Goal: Task Accomplishment & Management: Use online tool/utility

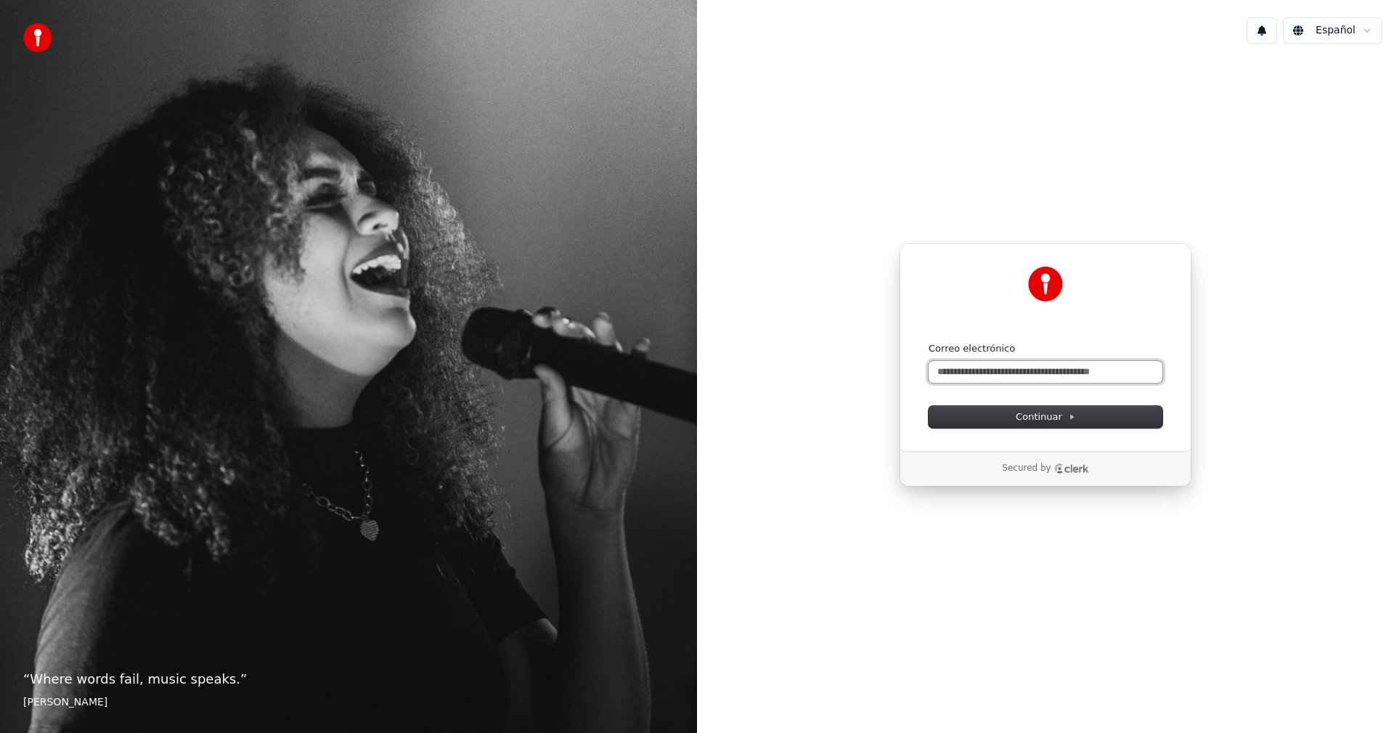
click at [1030, 373] on input "Correo electrónico" at bounding box center [1046, 372] width 234 height 22
click at [1057, 369] on input "Correo electrónico" at bounding box center [1046, 372] width 234 height 22
click at [1257, 25] on span "1" at bounding box center [1251, 20] width 19 height 16
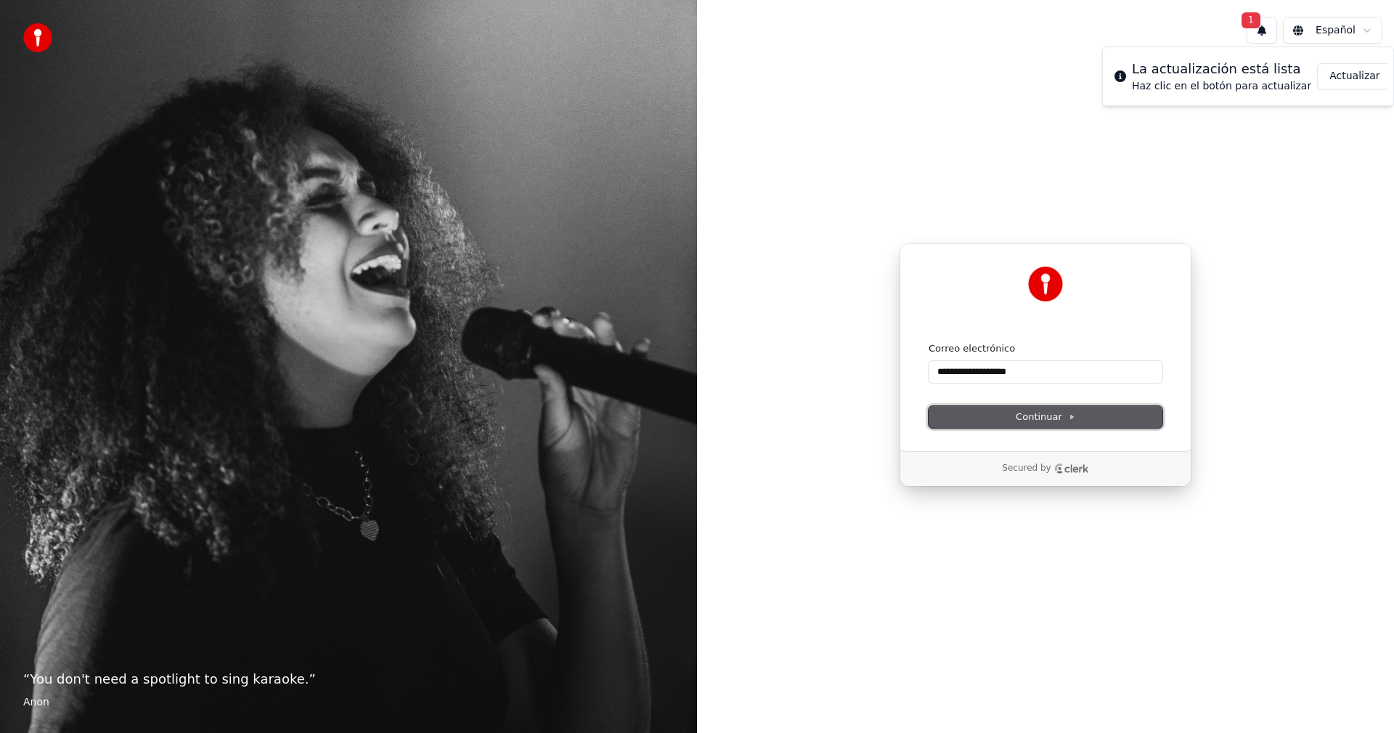
click at [1038, 415] on span "Continuar" at bounding box center [1046, 416] width 60 height 13
type input "**********"
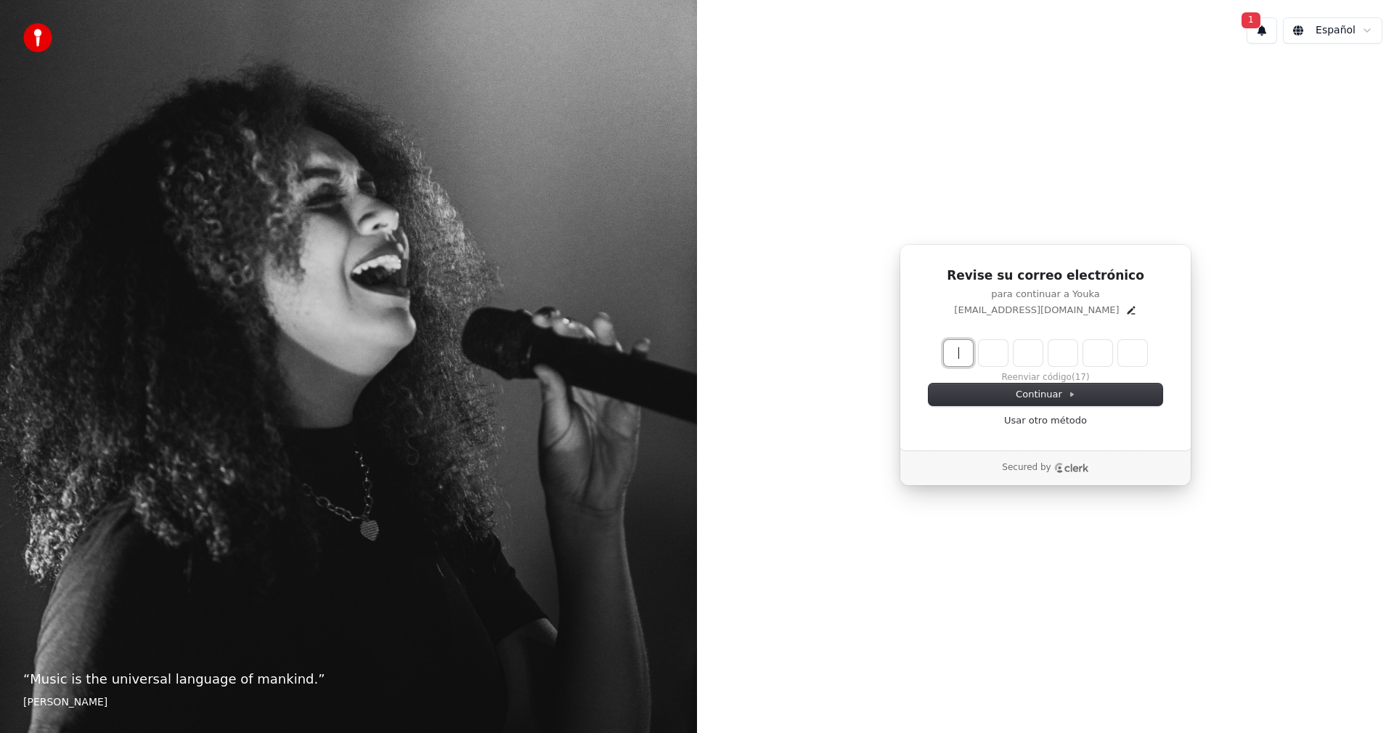
click at [964, 357] on input "Enter verification code" at bounding box center [1060, 353] width 232 height 26
type input "******"
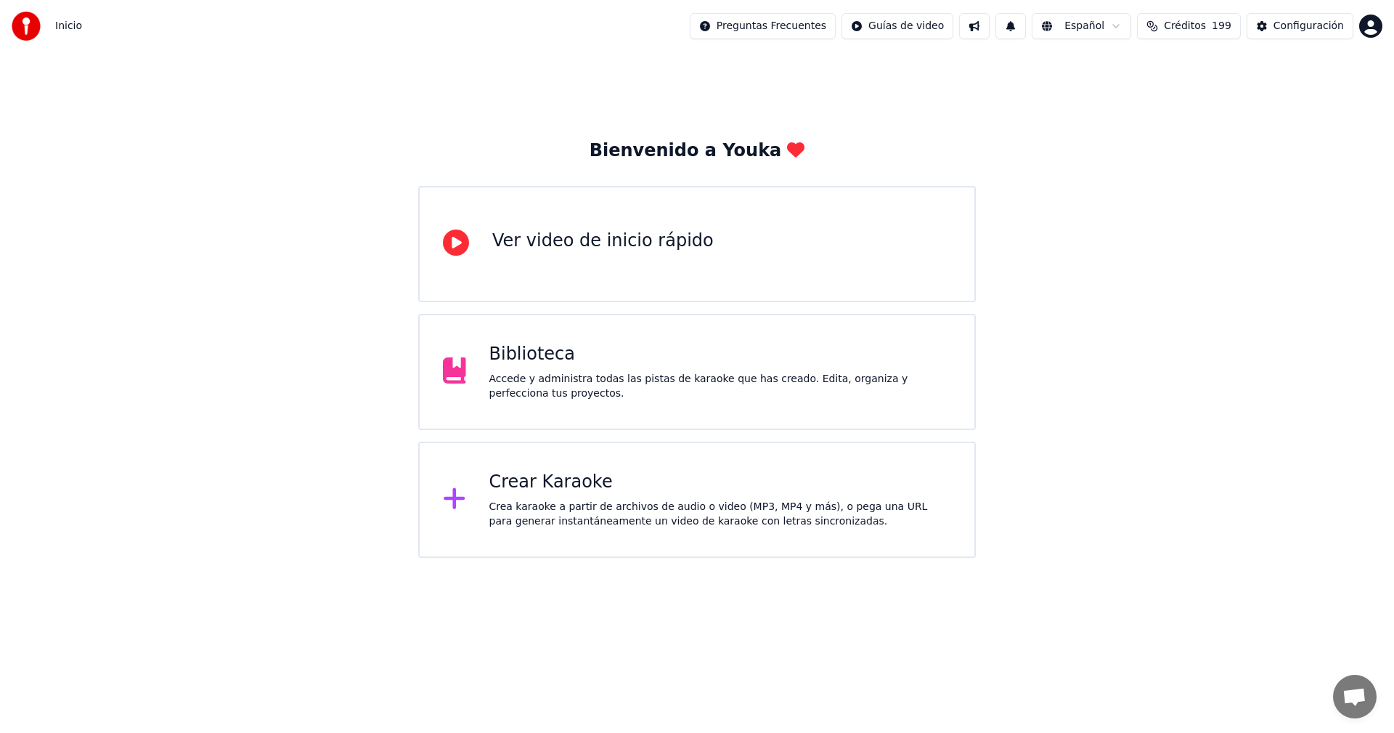
click at [664, 507] on div "Crea karaoke a partir de archivos de audio o video (MP3, MP4 y más), o pega una…" at bounding box center [720, 514] width 463 height 29
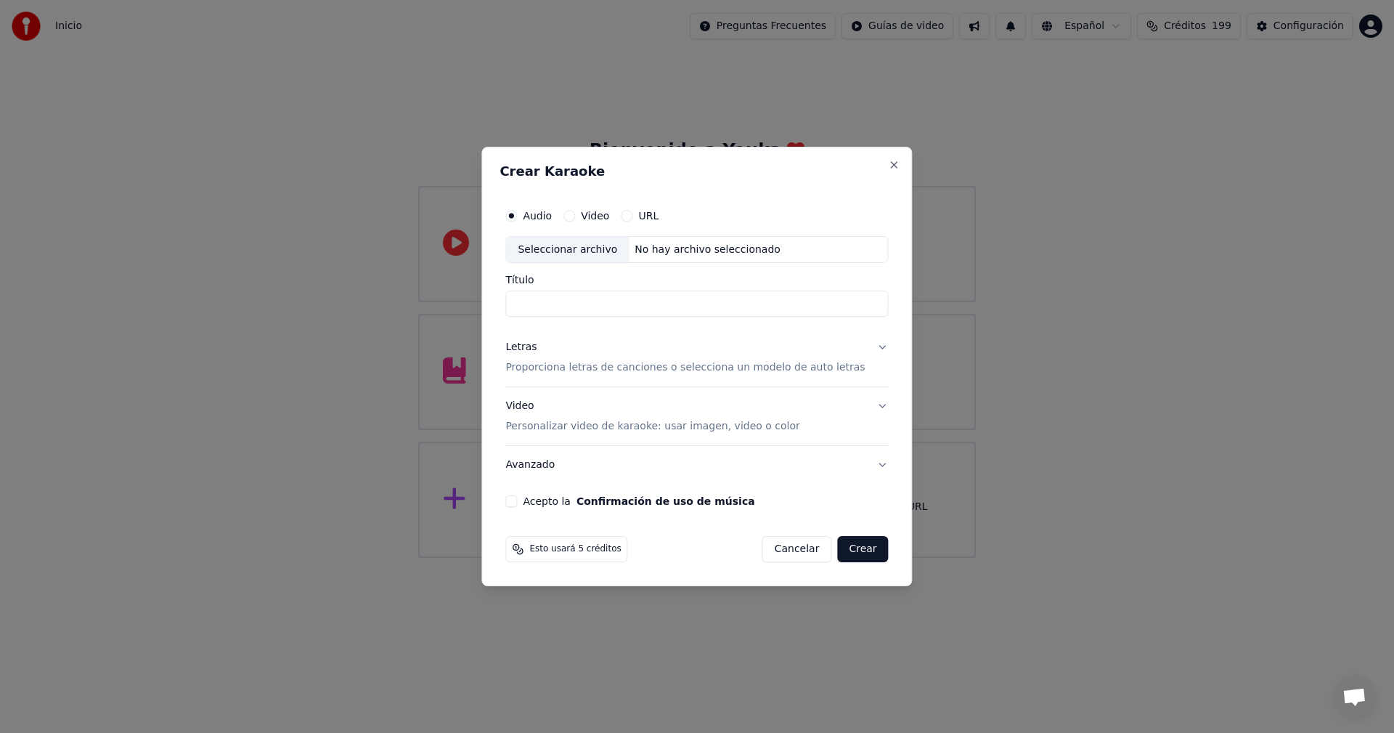
click at [632, 216] on button "URL" at bounding box center [627, 216] width 12 height 12
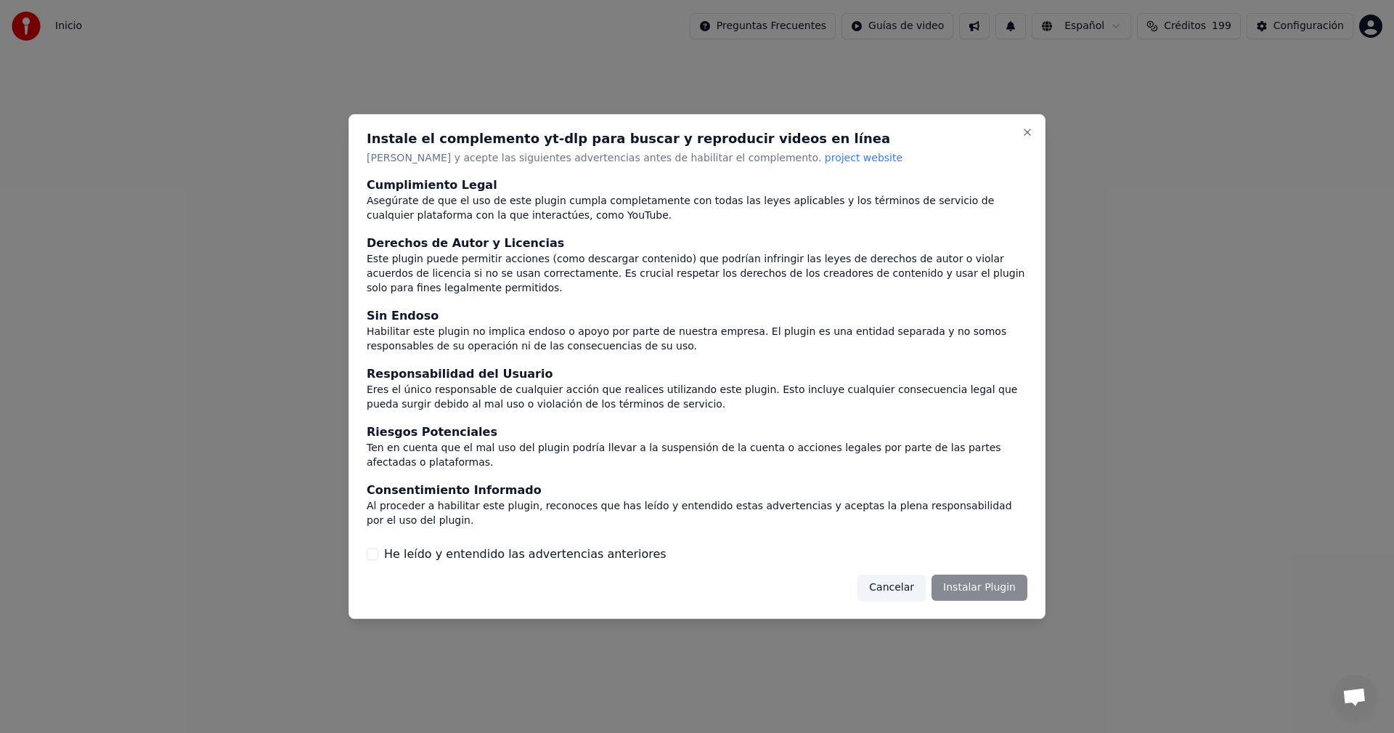
click at [889, 574] on button "Cancelar" at bounding box center [892, 587] width 68 height 26
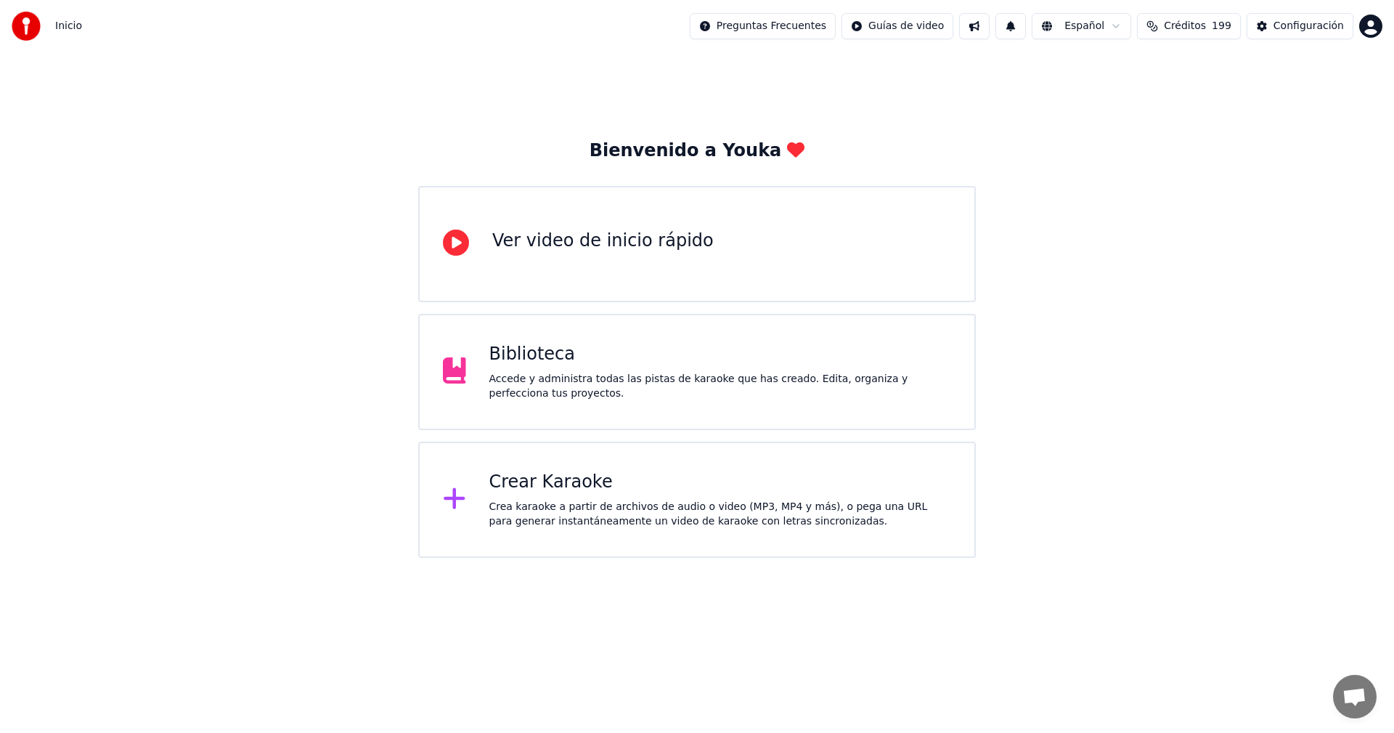
click at [526, 497] on div "Crear Karaoke Crea karaoke a partir de archivos de audio o video (MP3, MP4 y má…" at bounding box center [720, 500] width 463 height 58
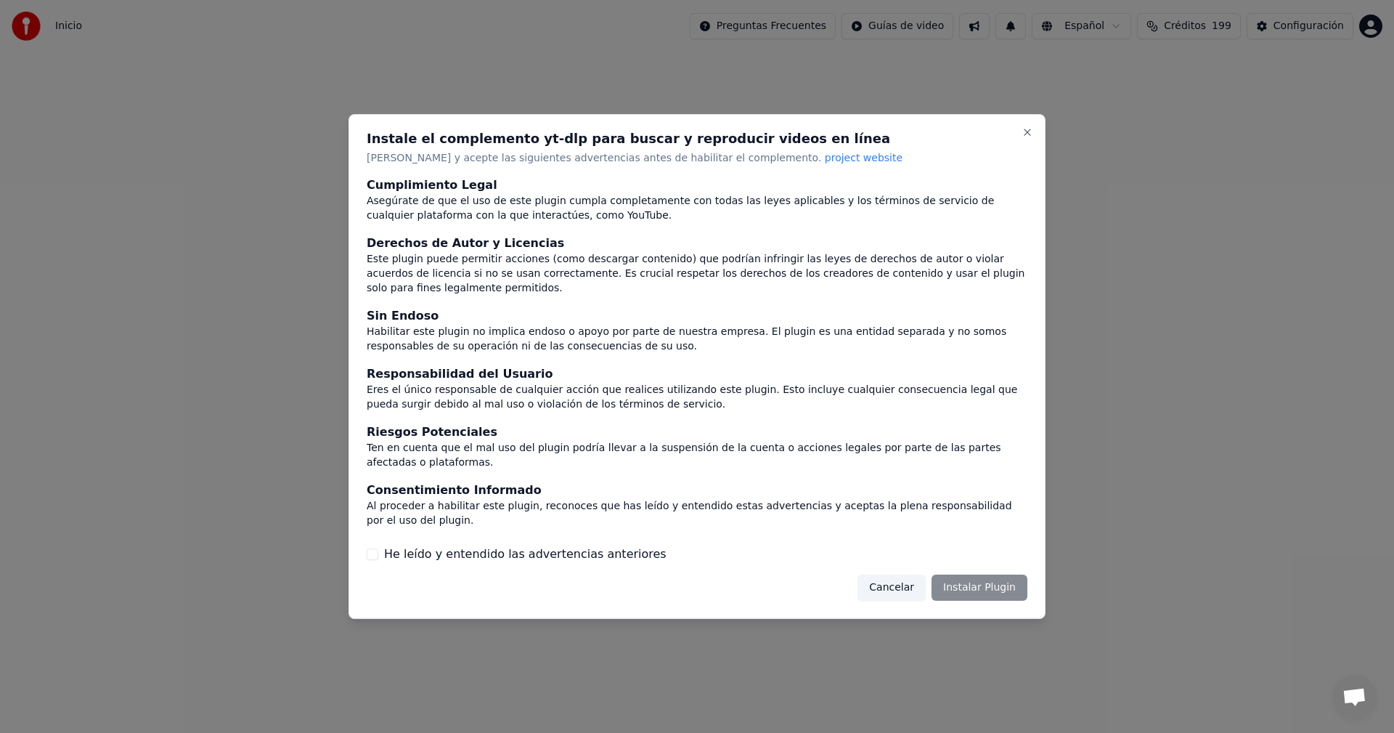
click at [901, 577] on button "Cancelar" at bounding box center [892, 587] width 68 height 26
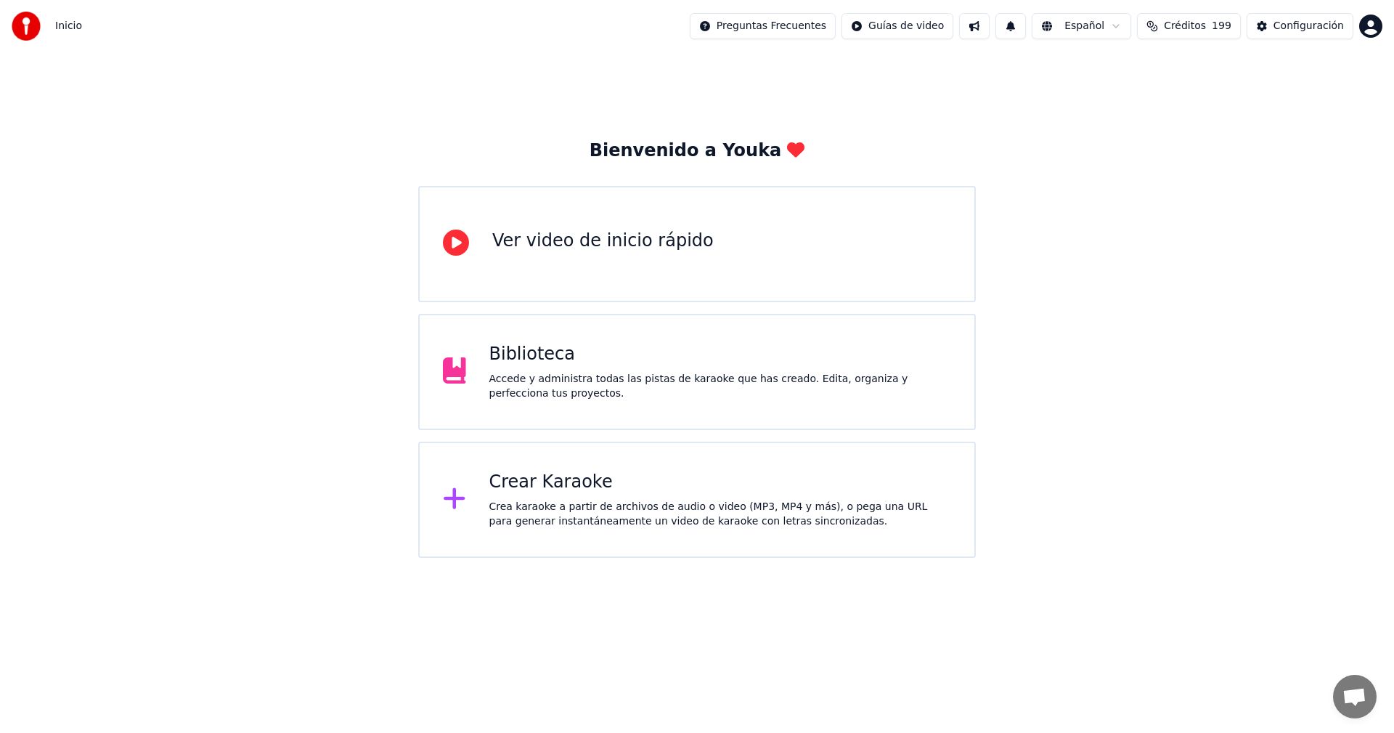
click at [589, 476] on div "Crear Karaoke" at bounding box center [720, 482] width 463 height 23
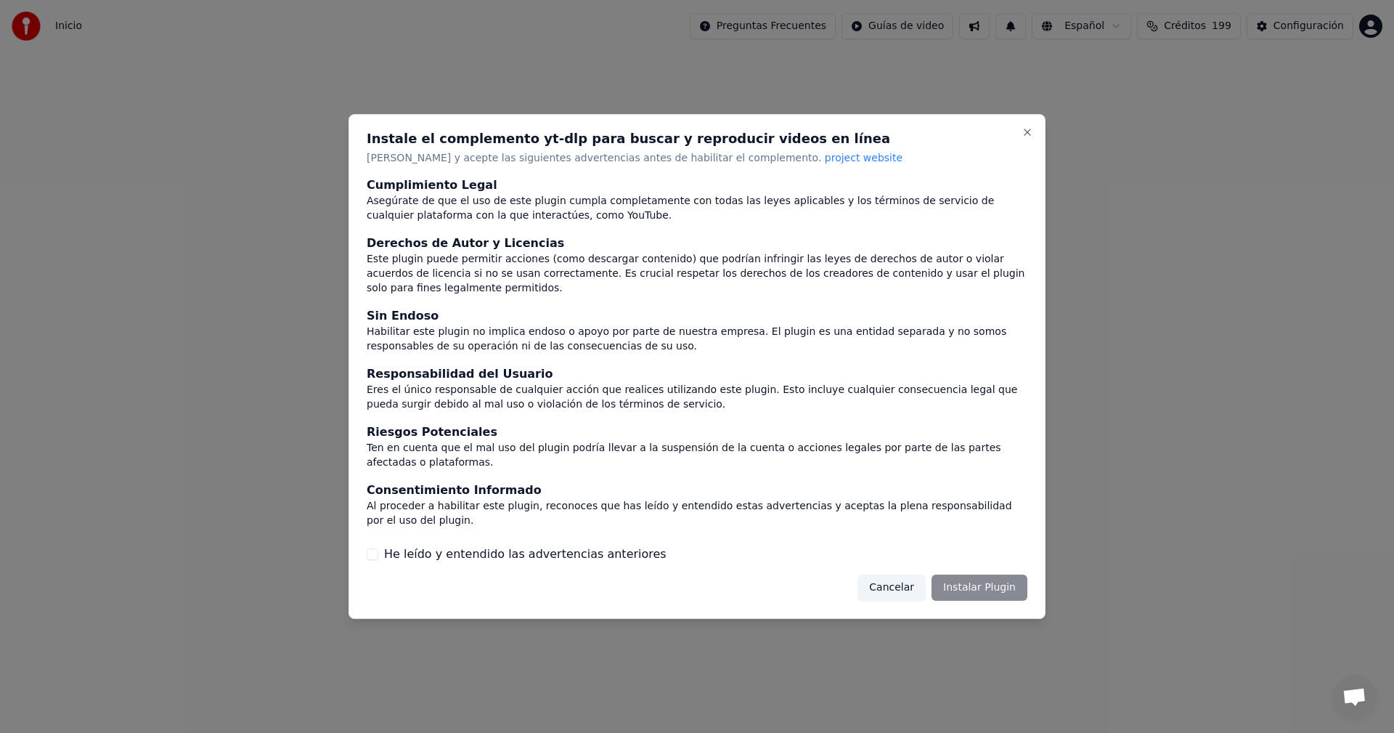
click at [370, 548] on button "He leído y entendido las advertencias anteriores" at bounding box center [373, 554] width 12 height 12
click at [903, 578] on button "Cancelar" at bounding box center [892, 587] width 68 height 26
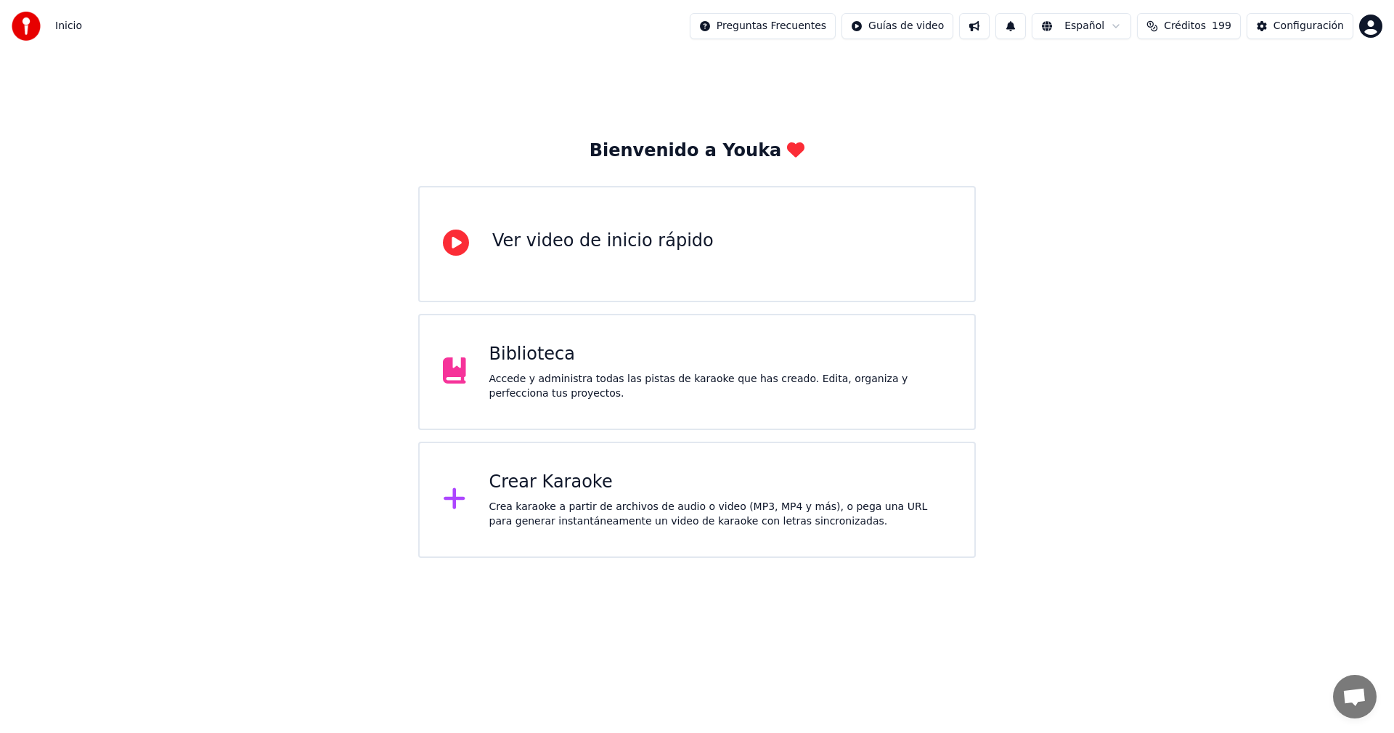
click at [568, 462] on div "Crear Karaoke Crea karaoke a partir de archivos de audio o video (MP3, MP4 y má…" at bounding box center [697, 499] width 558 height 116
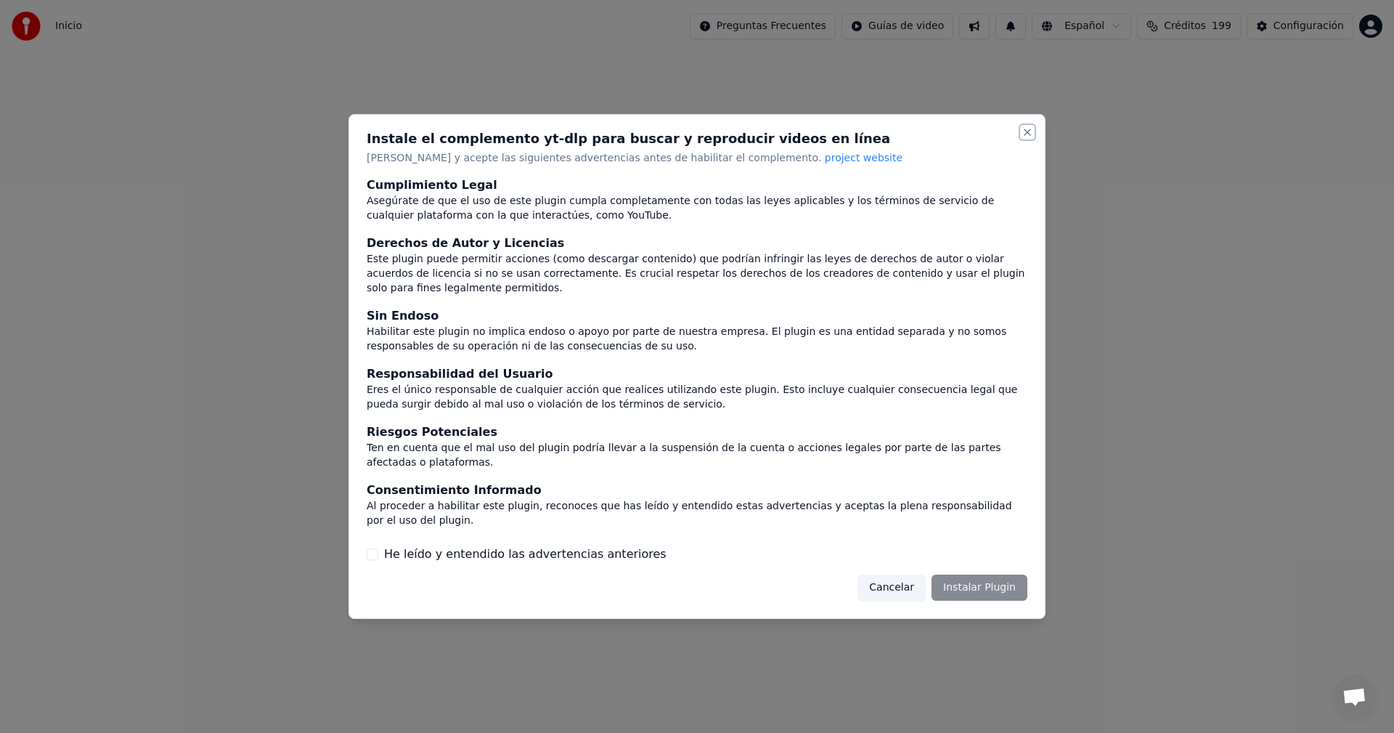
click at [1033, 138] on button "Close" at bounding box center [1028, 132] width 12 height 12
click at [1029, 138] on button "Close" at bounding box center [1028, 132] width 12 height 12
click at [1028, 138] on button "Close" at bounding box center [1028, 132] width 12 height 12
click at [905, 574] on button "Cancelar" at bounding box center [892, 587] width 68 height 26
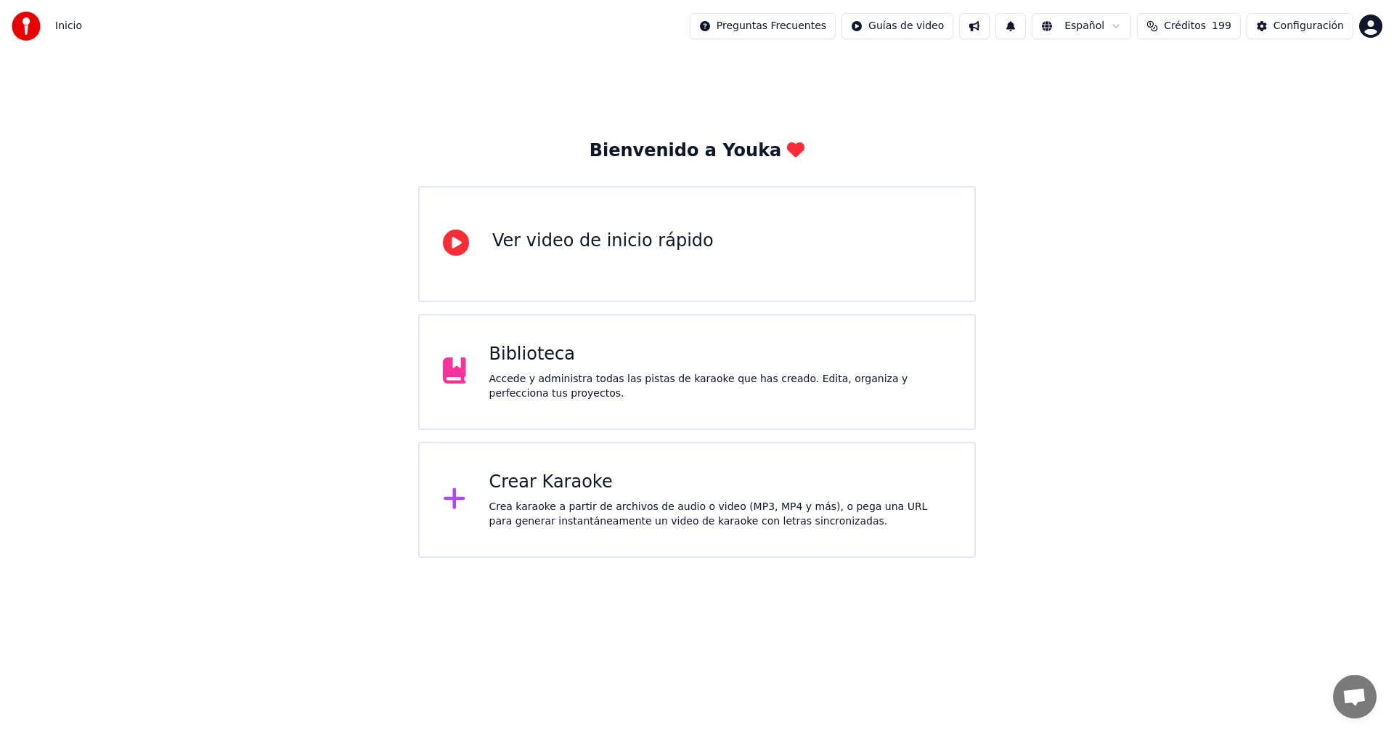
click at [675, 355] on div "Biblioteca" at bounding box center [720, 354] width 463 height 23
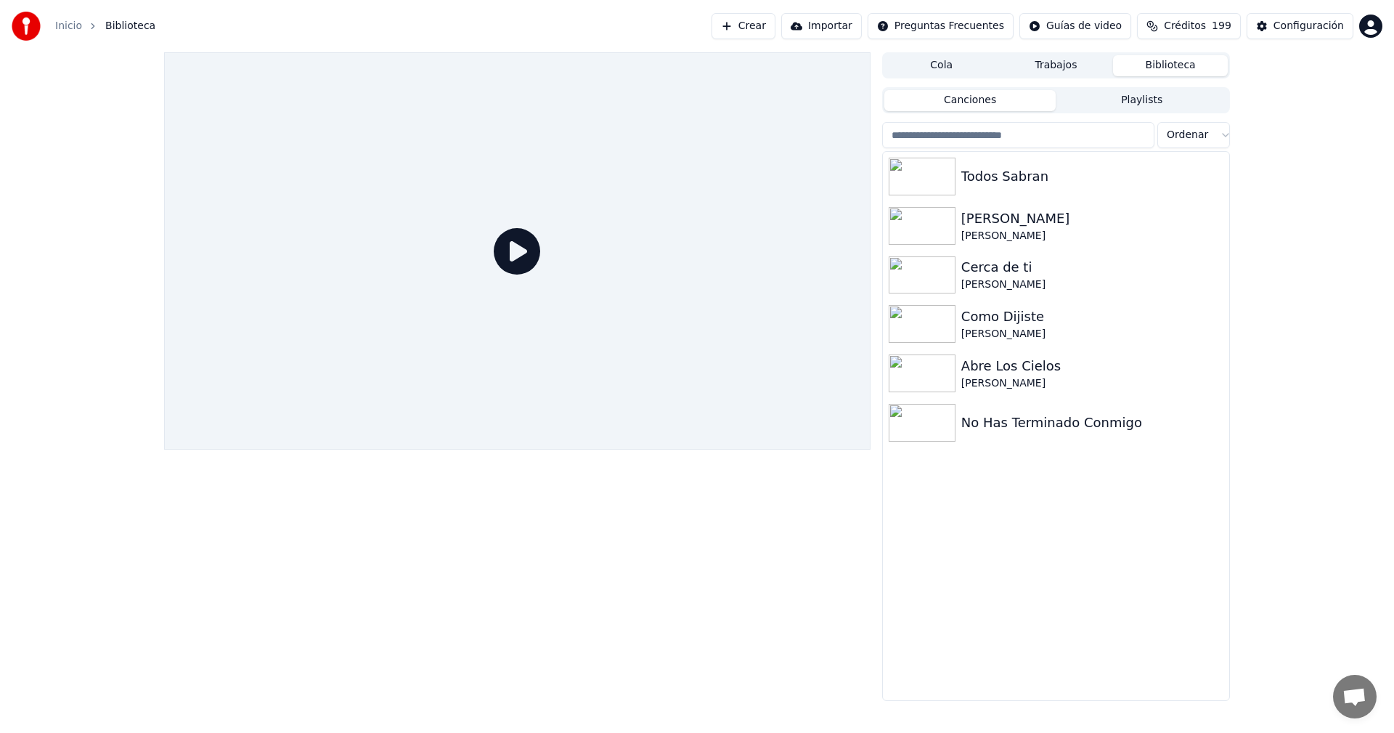
click at [1168, 70] on button "Biblioteca" at bounding box center [1170, 65] width 115 height 21
click at [776, 27] on button "Crear" at bounding box center [744, 26] width 64 height 26
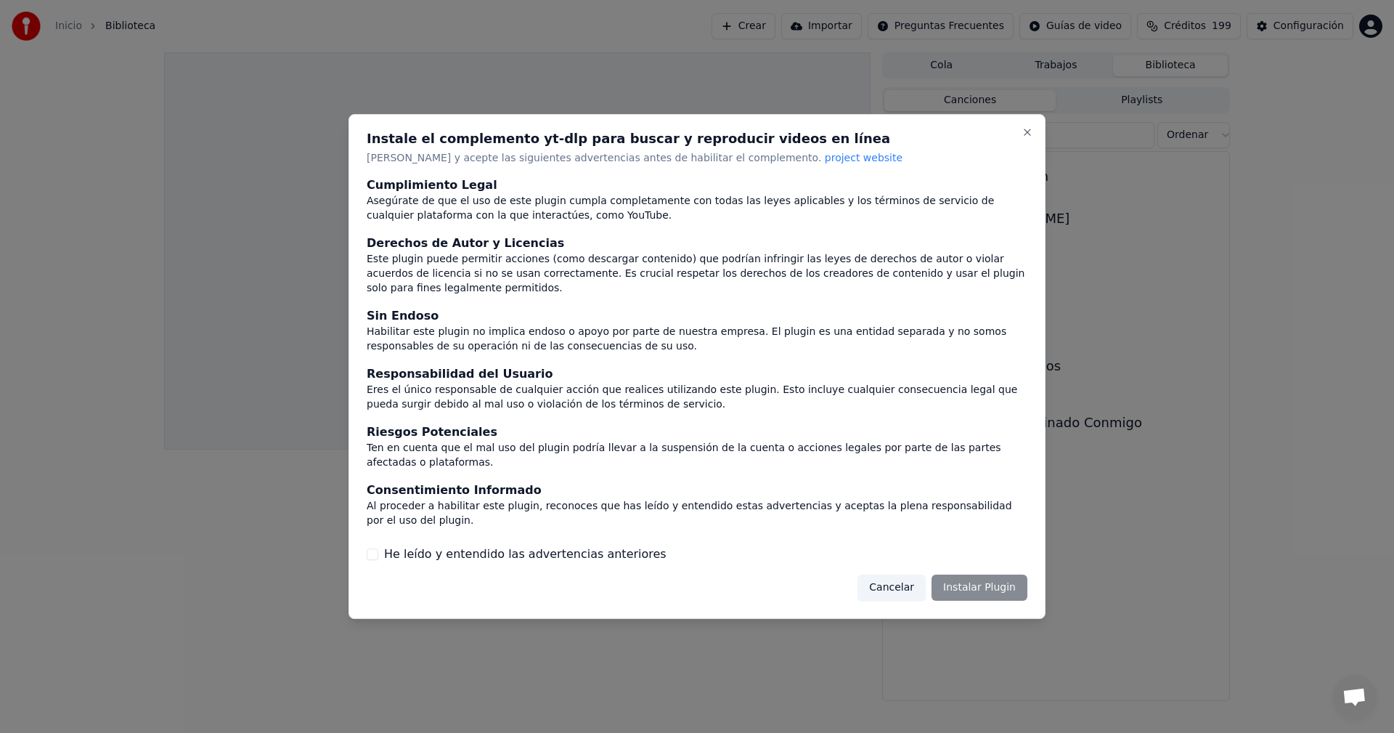
click at [370, 548] on button "He leído y entendido las advertencias anteriores" at bounding box center [373, 554] width 12 height 12
click at [1006, 576] on button "Instalar Plugin" at bounding box center [980, 587] width 96 height 26
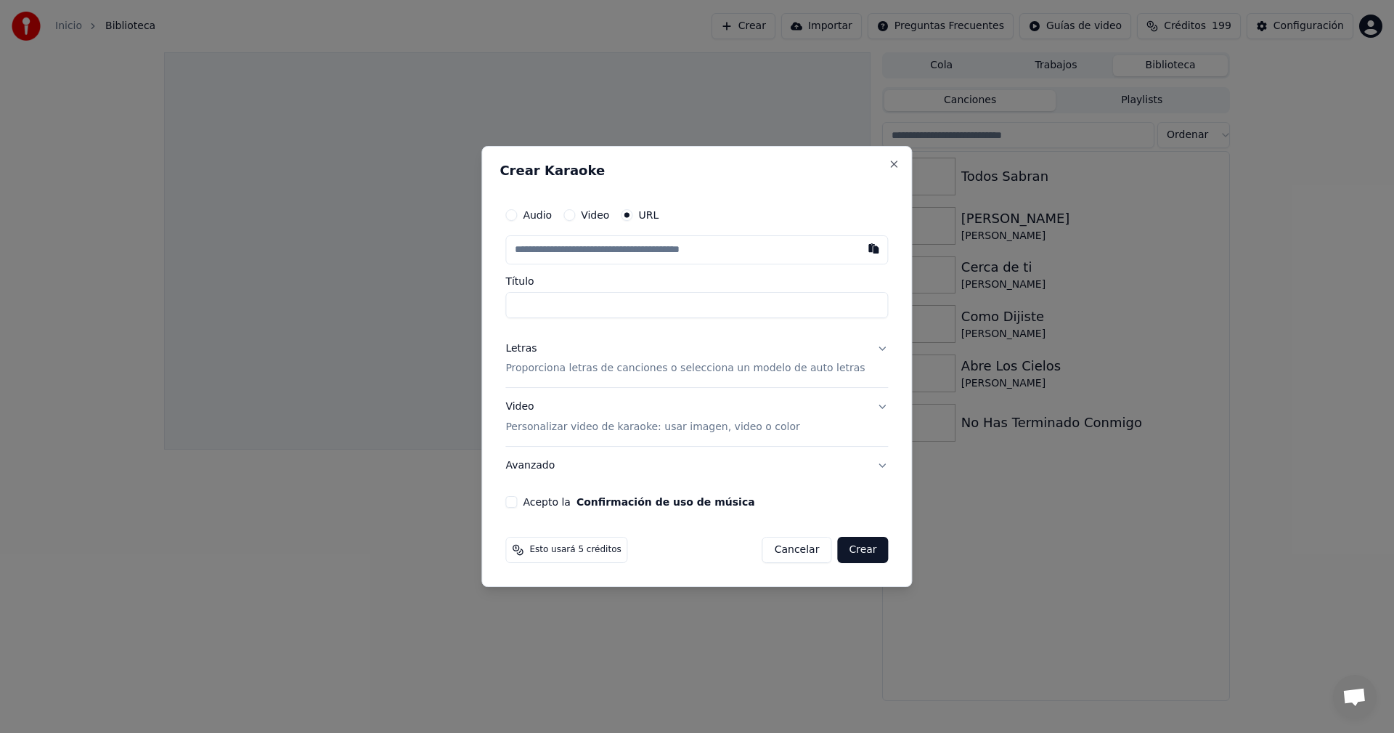
click at [538, 220] on div "Audio" at bounding box center [528, 215] width 46 height 12
click at [517, 217] on button "Audio" at bounding box center [511, 215] width 12 height 12
click at [889, 164] on button "Close" at bounding box center [895, 165] width 12 height 12
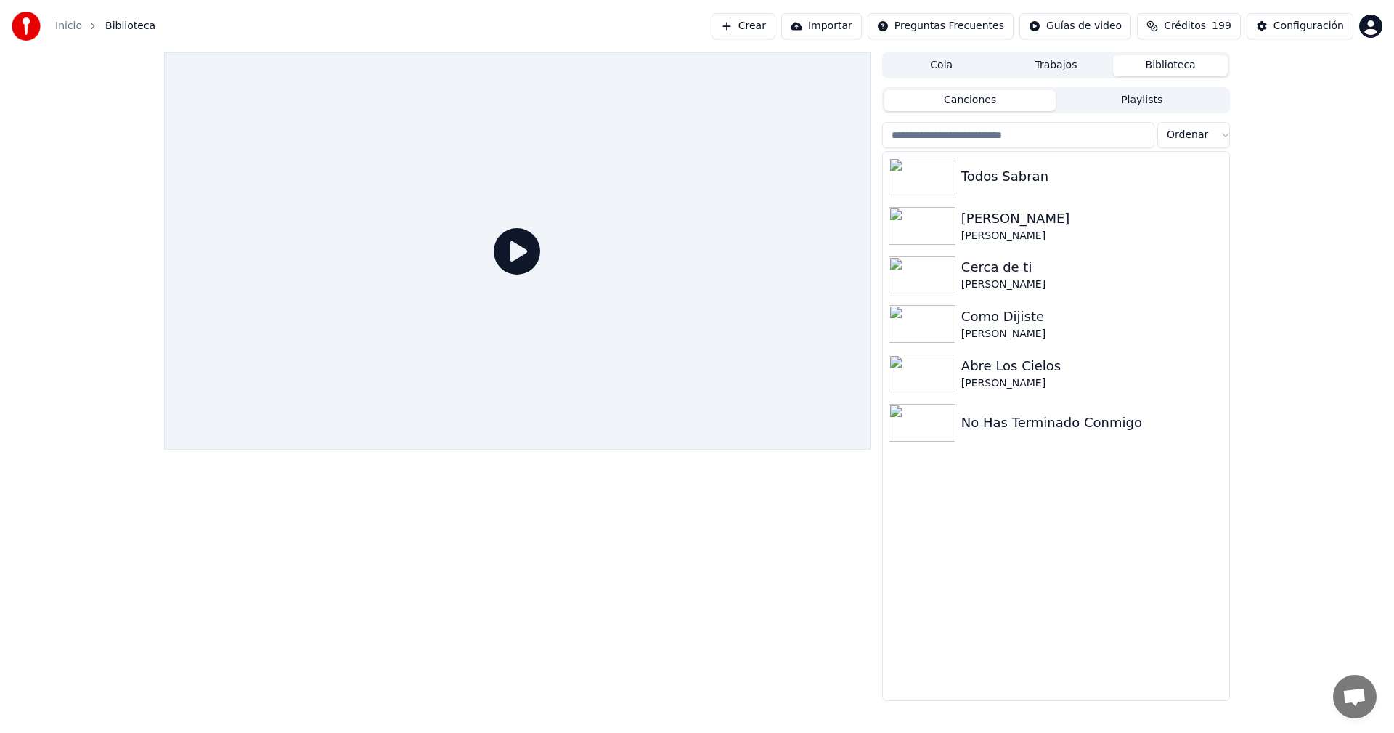
click at [765, 30] on button "Crear" at bounding box center [744, 26] width 64 height 26
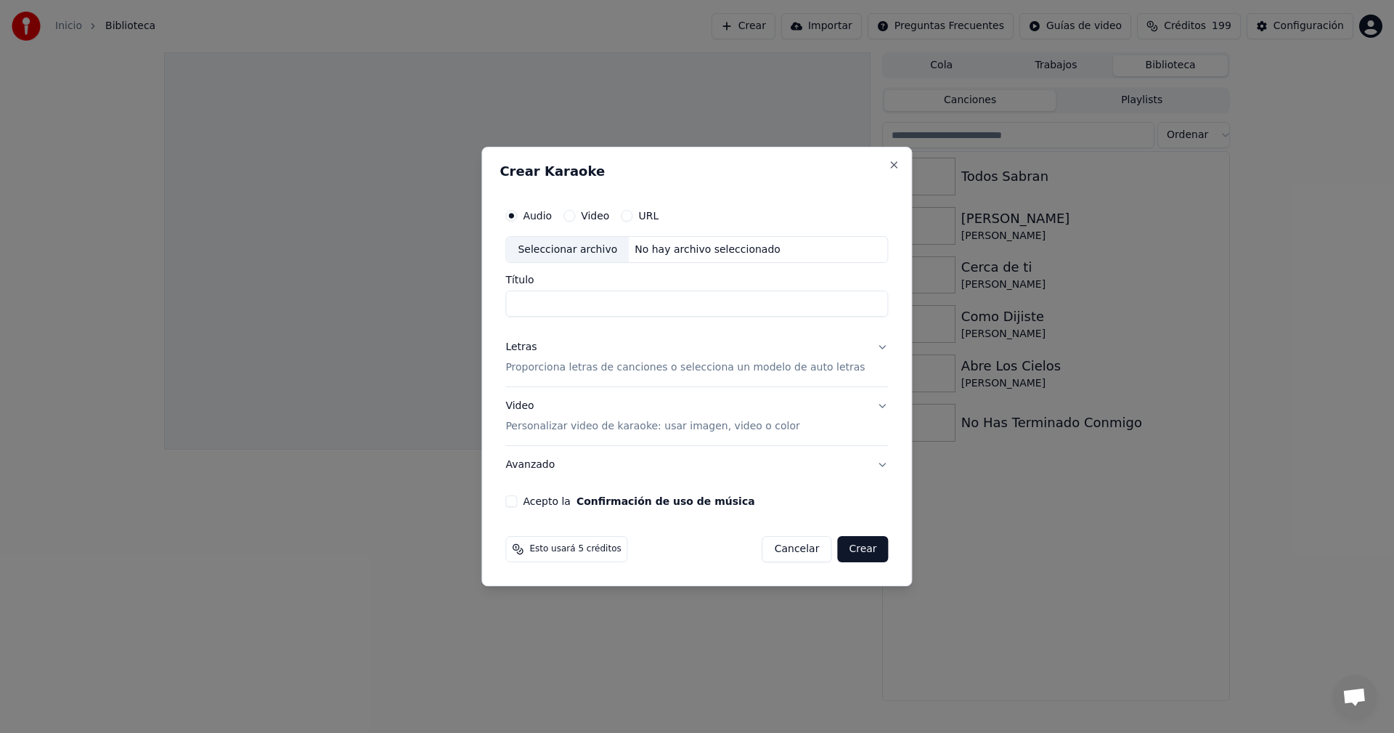
click at [667, 250] on div "No hay archivo seleccionado" at bounding box center [708, 250] width 158 height 15
drag, startPoint x: 791, startPoint y: 305, endPoint x: 717, endPoint y: 306, distance: 73.3
click at [717, 306] on input "**********" at bounding box center [696, 304] width 383 height 26
drag, startPoint x: 611, startPoint y: 301, endPoint x: 477, endPoint y: 304, distance: 133.6
click at [497, 303] on div "**********" at bounding box center [696, 367] width 431 height 440
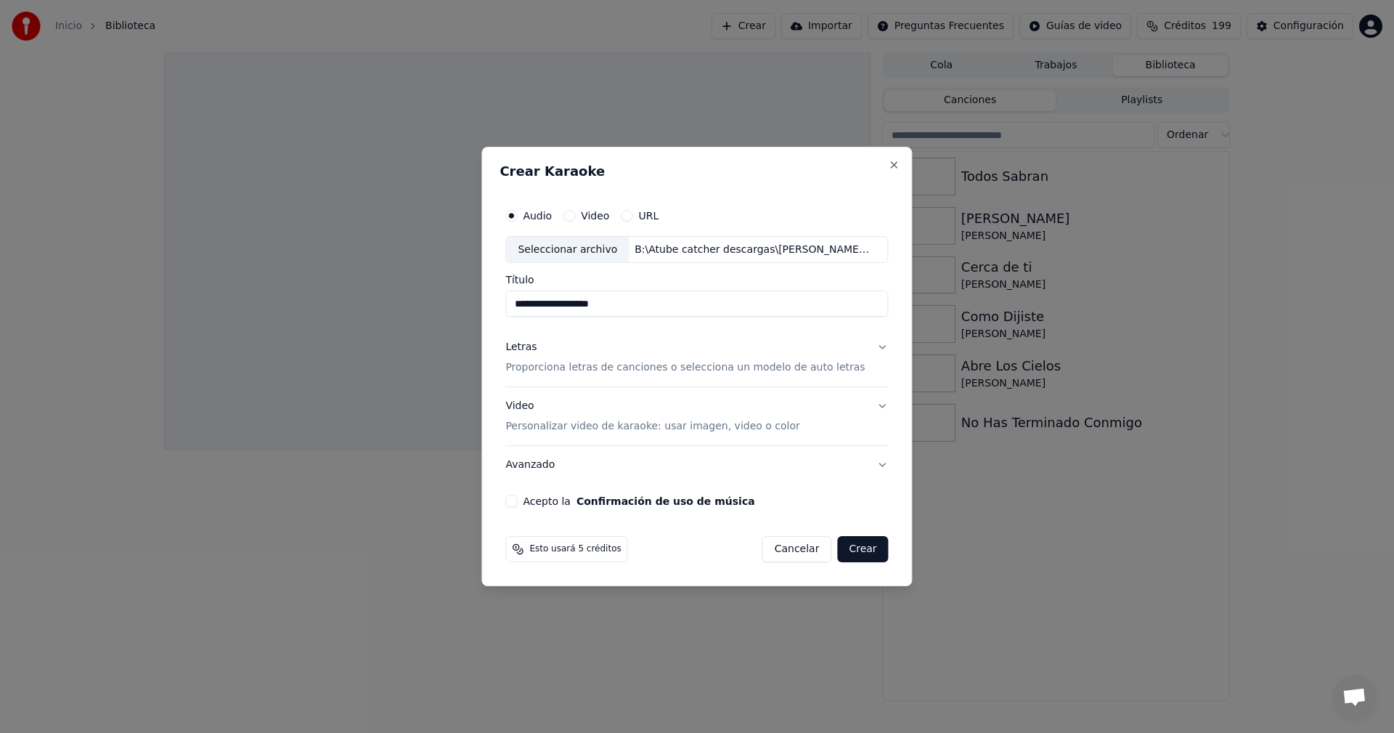
click at [559, 304] on input "**********" at bounding box center [696, 304] width 383 height 26
drag, startPoint x: 582, startPoint y: 304, endPoint x: 572, endPoint y: 304, distance: 10.2
click at [572, 304] on input "**********" at bounding box center [696, 304] width 383 height 26
click at [601, 306] on input "**********" at bounding box center [696, 304] width 383 height 26
type input "**********"
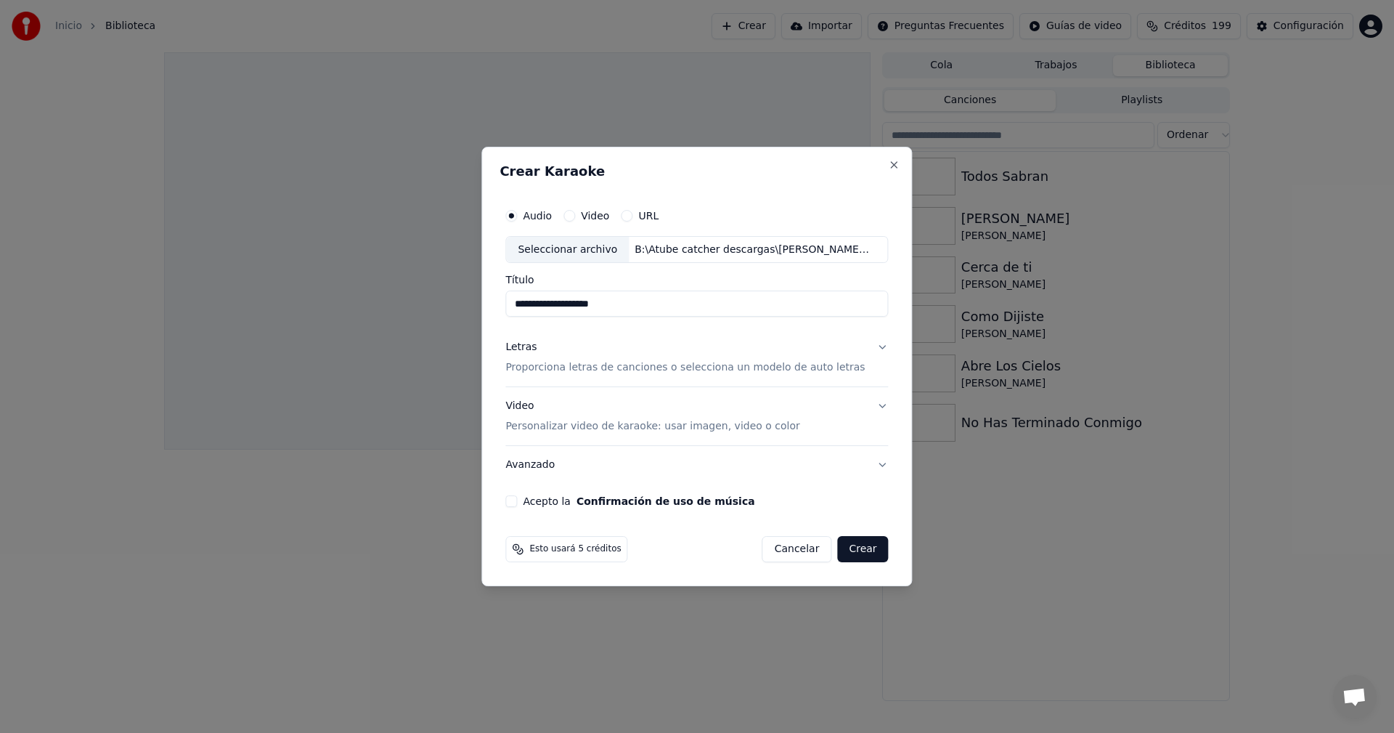
click at [716, 373] on p "Proporciona letras de canciones o selecciona un modelo de auto letras" at bounding box center [684, 368] width 359 height 15
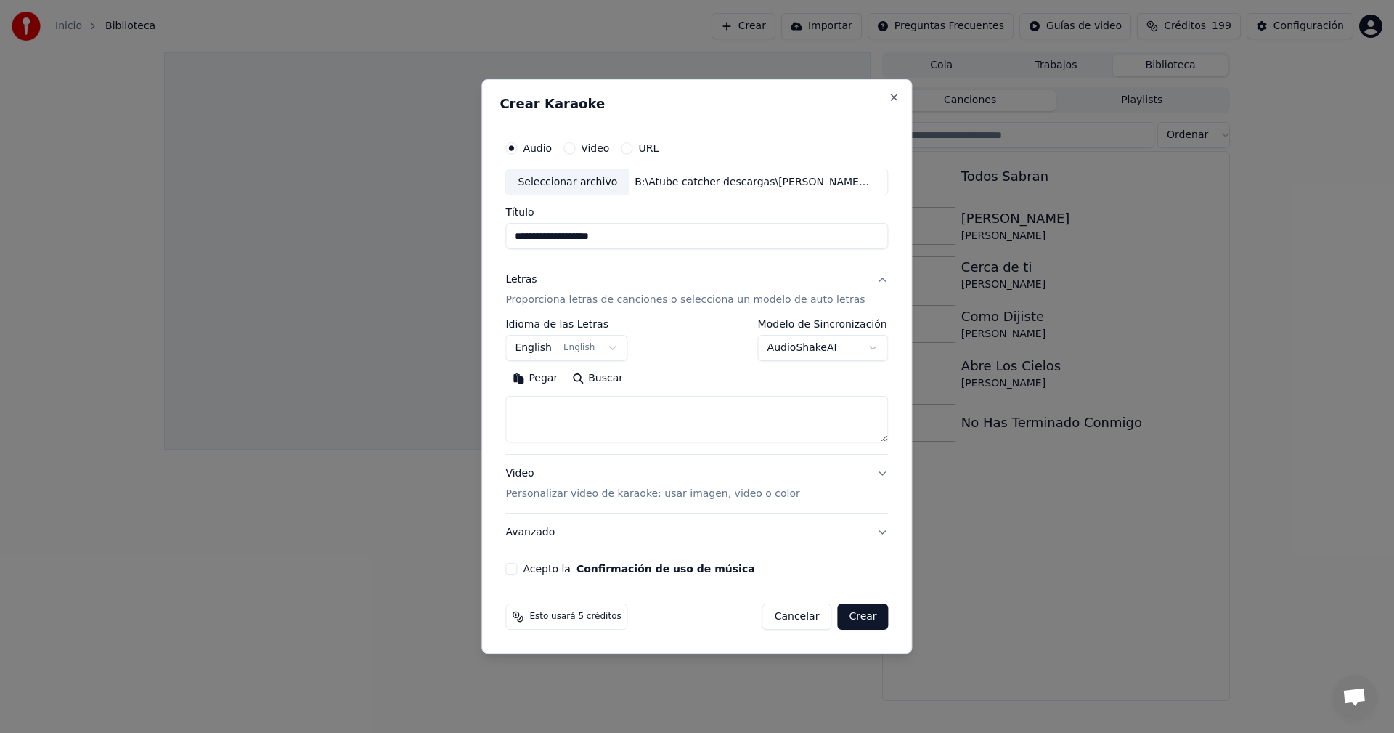
click at [619, 352] on button "English English" at bounding box center [566, 348] width 122 height 26
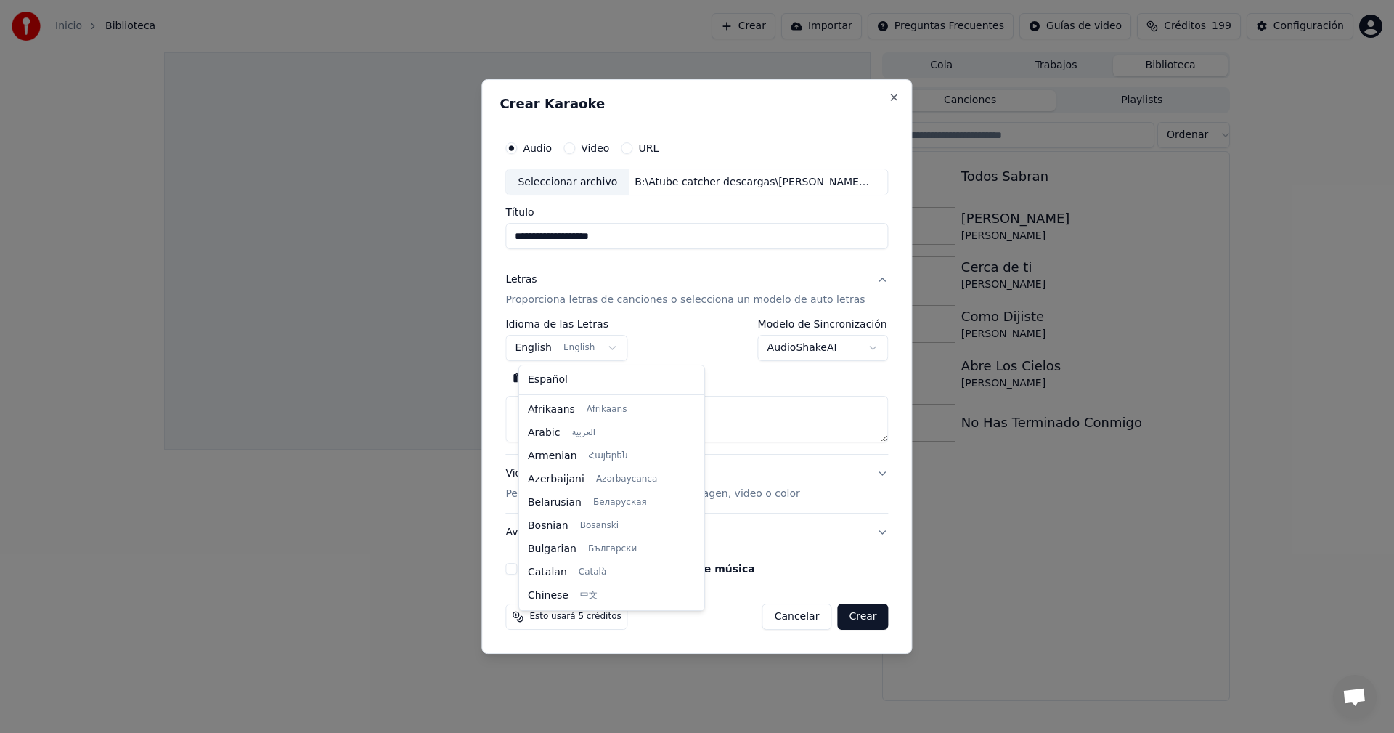
scroll to position [116, 0]
select select "**"
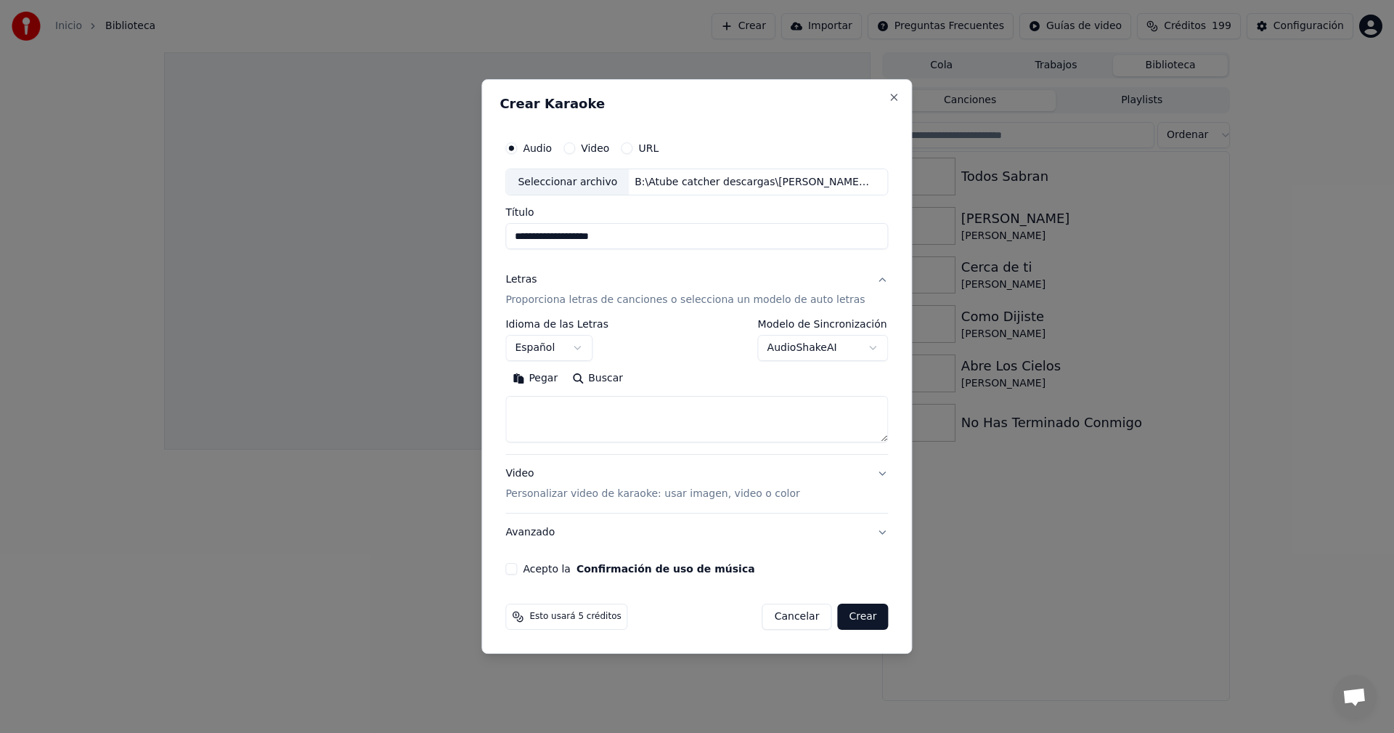
click at [549, 380] on button "Pegar" at bounding box center [535, 378] width 60 height 23
type textarea "**********"
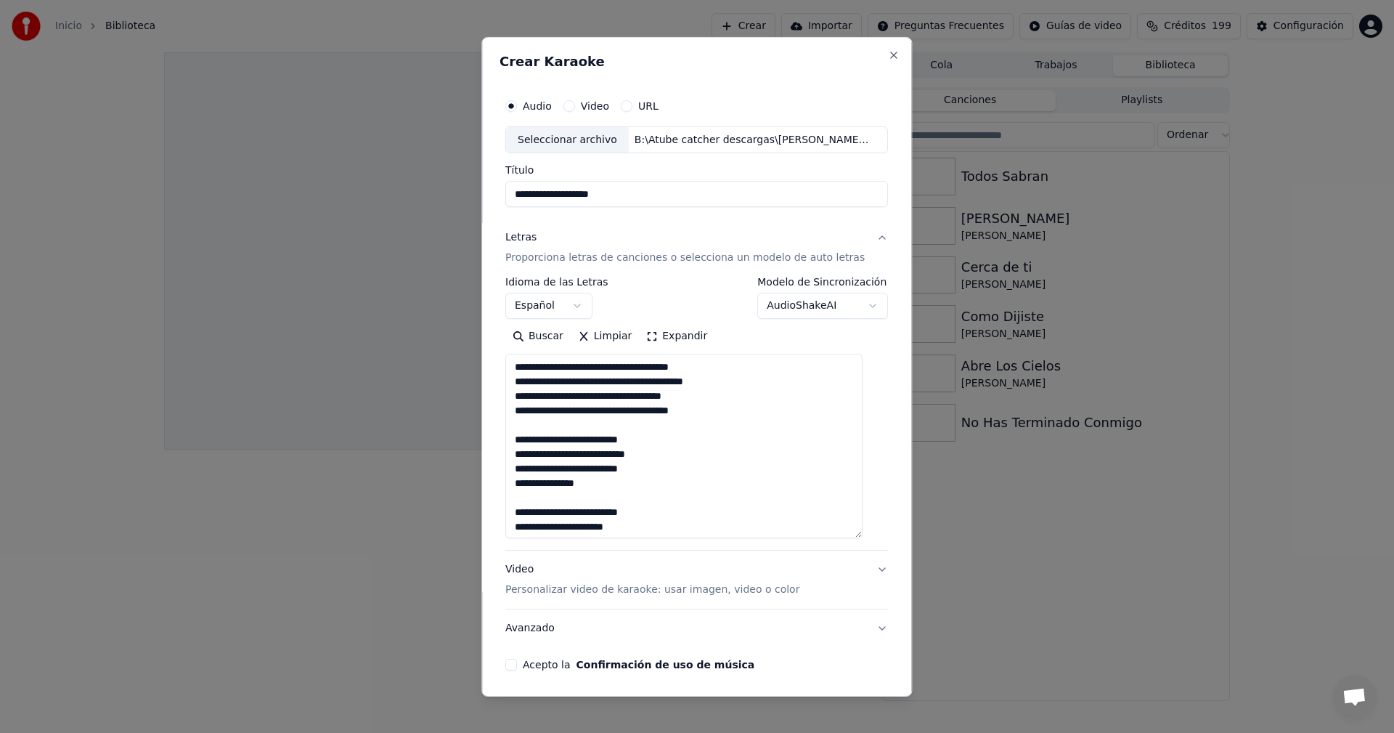
drag, startPoint x: 871, startPoint y: 439, endPoint x: 871, endPoint y: 535, distance: 95.9
click at [871, 535] on div "**********" at bounding box center [697, 380] width 394 height 591
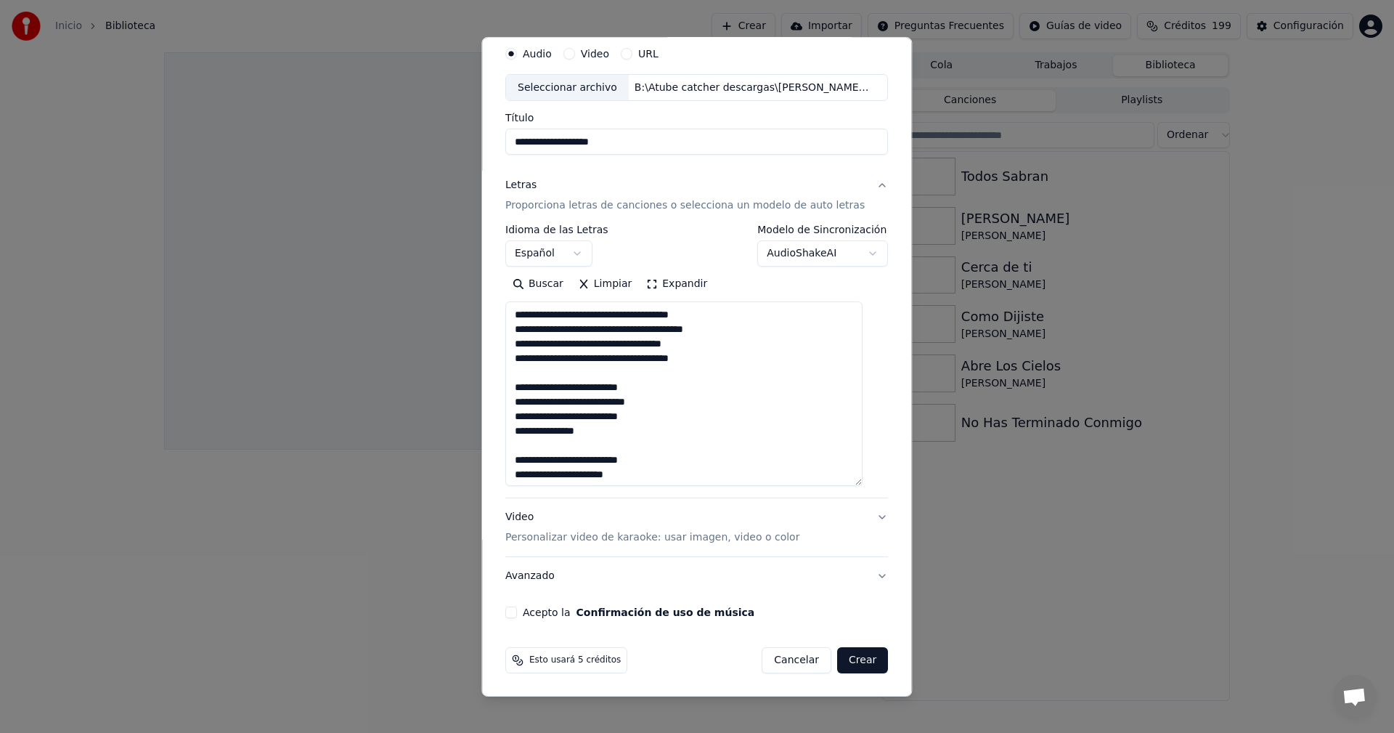
scroll to position [53, 0]
click at [572, 537] on p "Personalizar video de karaoke: usar imagen, video o color" at bounding box center [652, 536] width 294 height 15
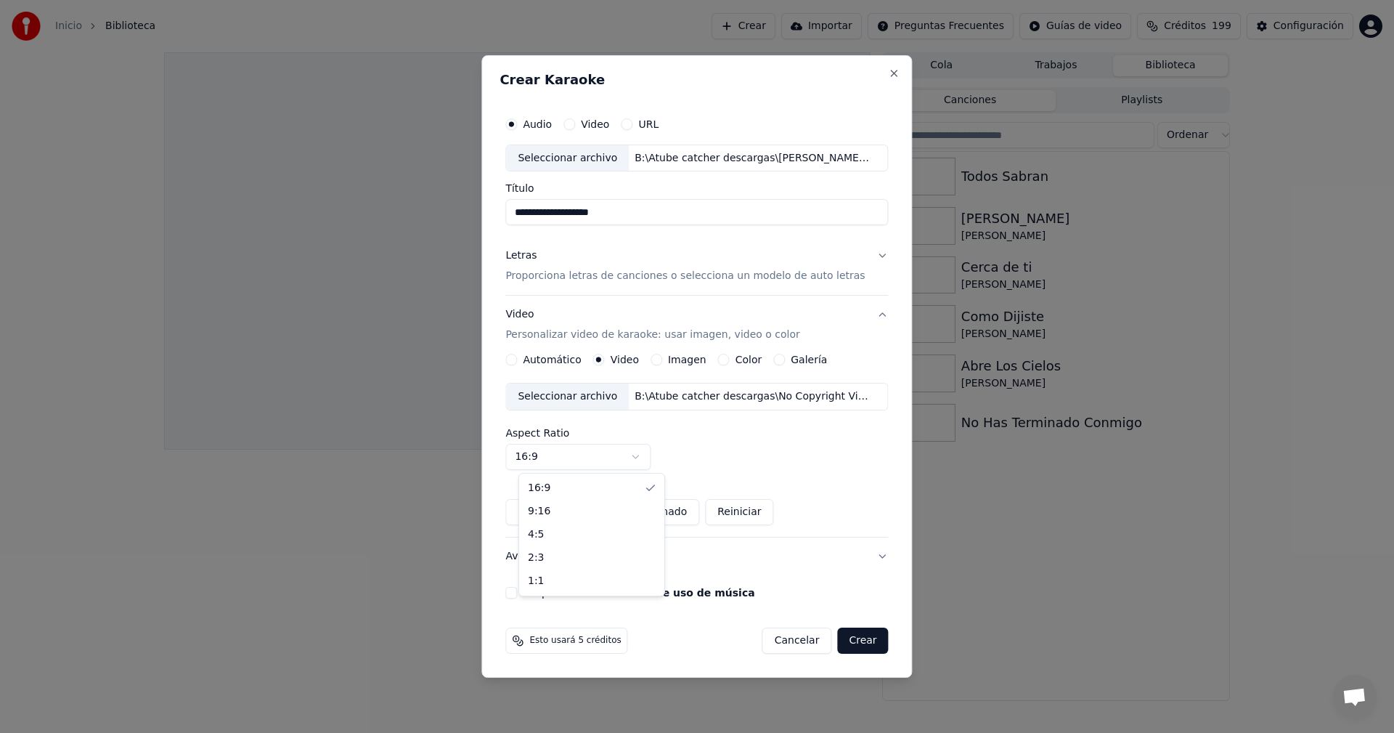
click at [649, 457] on body "**********" at bounding box center [697, 366] width 1394 height 733
click at [686, 456] on body "**********" at bounding box center [697, 366] width 1394 height 733
click at [517, 592] on button "Acepto la Confirmación de uso de música" at bounding box center [511, 593] width 12 height 12
click at [852, 643] on button "Crear" at bounding box center [862, 640] width 51 height 26
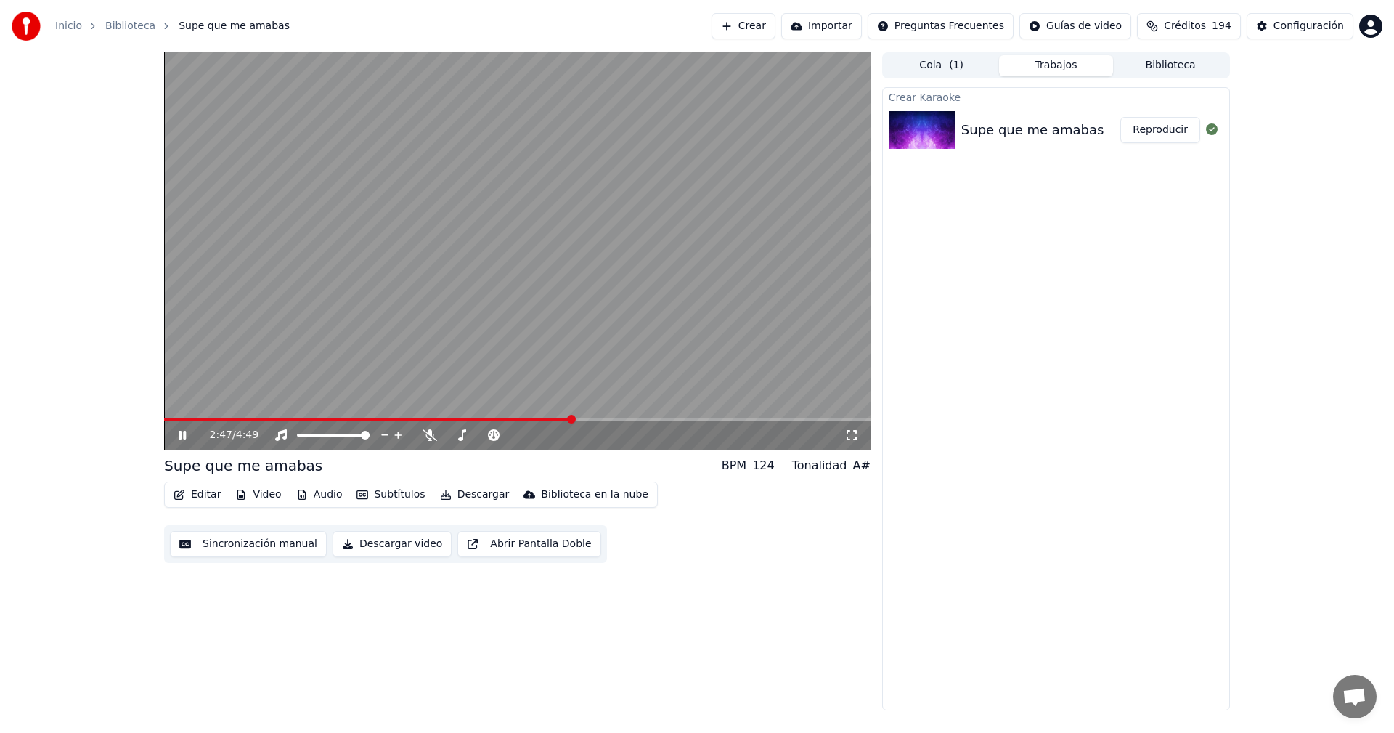
click at [179, 434] on icon at bounding box center [182, 435] width 7 height 9
click at [164, 420] on span at bounding box center [164, 419] width 0 height 3
click at [187, 436] on icon at bounding box center [193, 435] width 34 height 12
click at [180, 440] on icon at bounding box center [193, 435] width 34 height 12
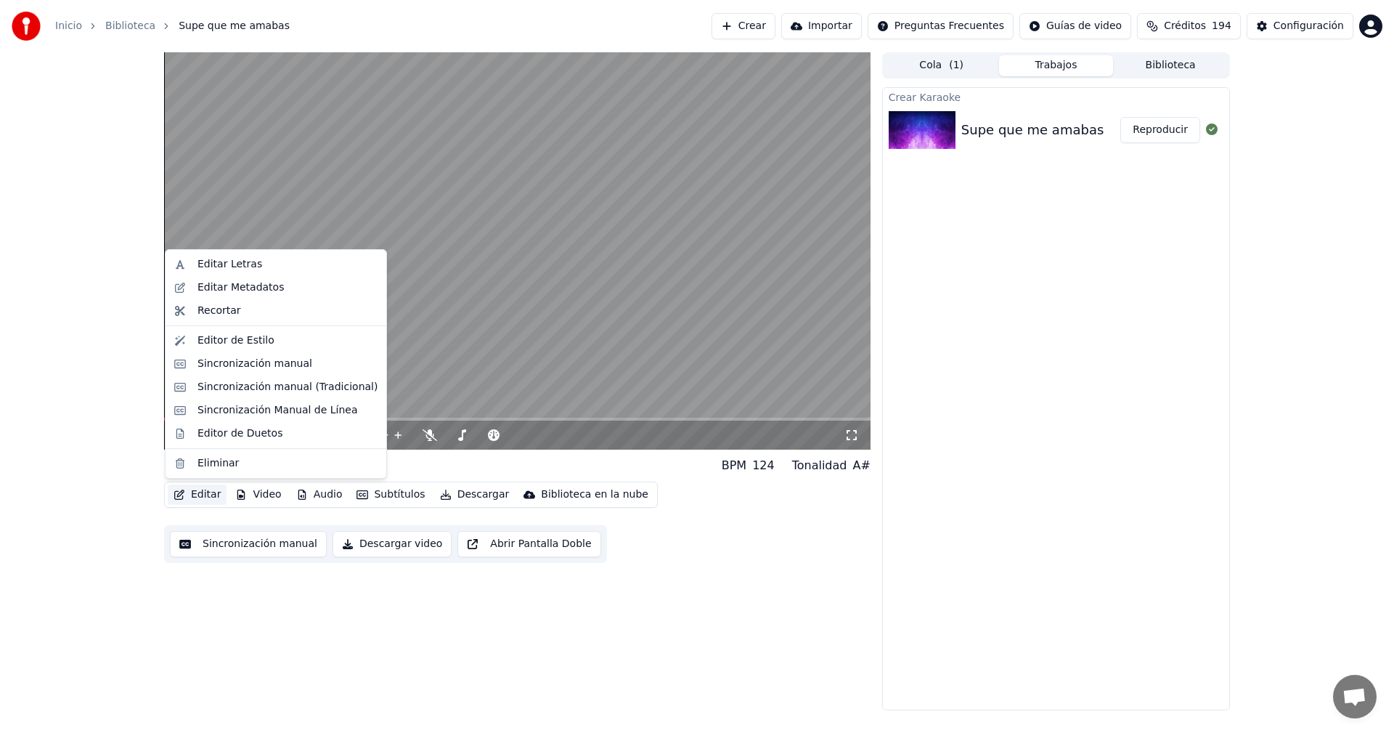
click at [203, 497] on button "Editar" at bounding box center [197, 494] width 59 height 20
click at [205, 264] on div "Editar Letras" at bounding box center [230, 264] width 65 height 15
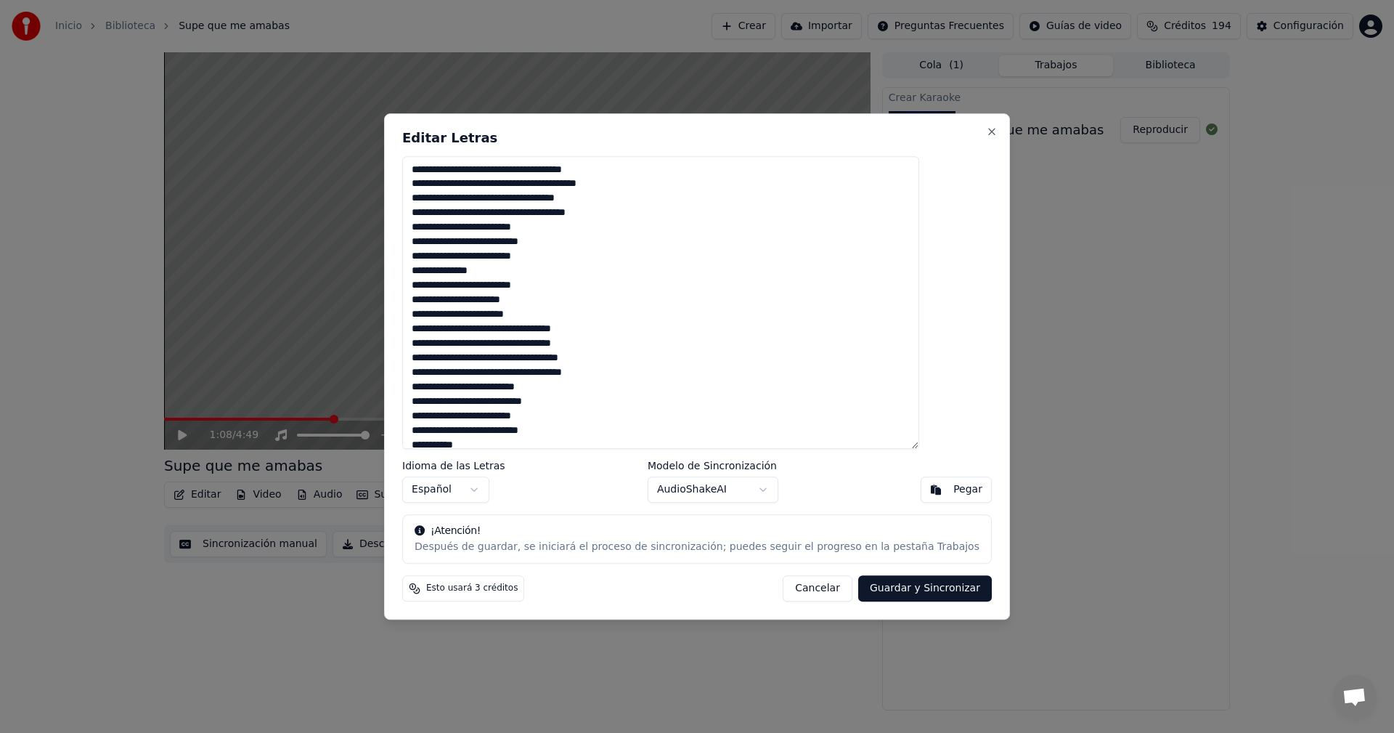
click at [790, 580] on button "Cancelar" at bounding box center [818, 588] width 70 height 26
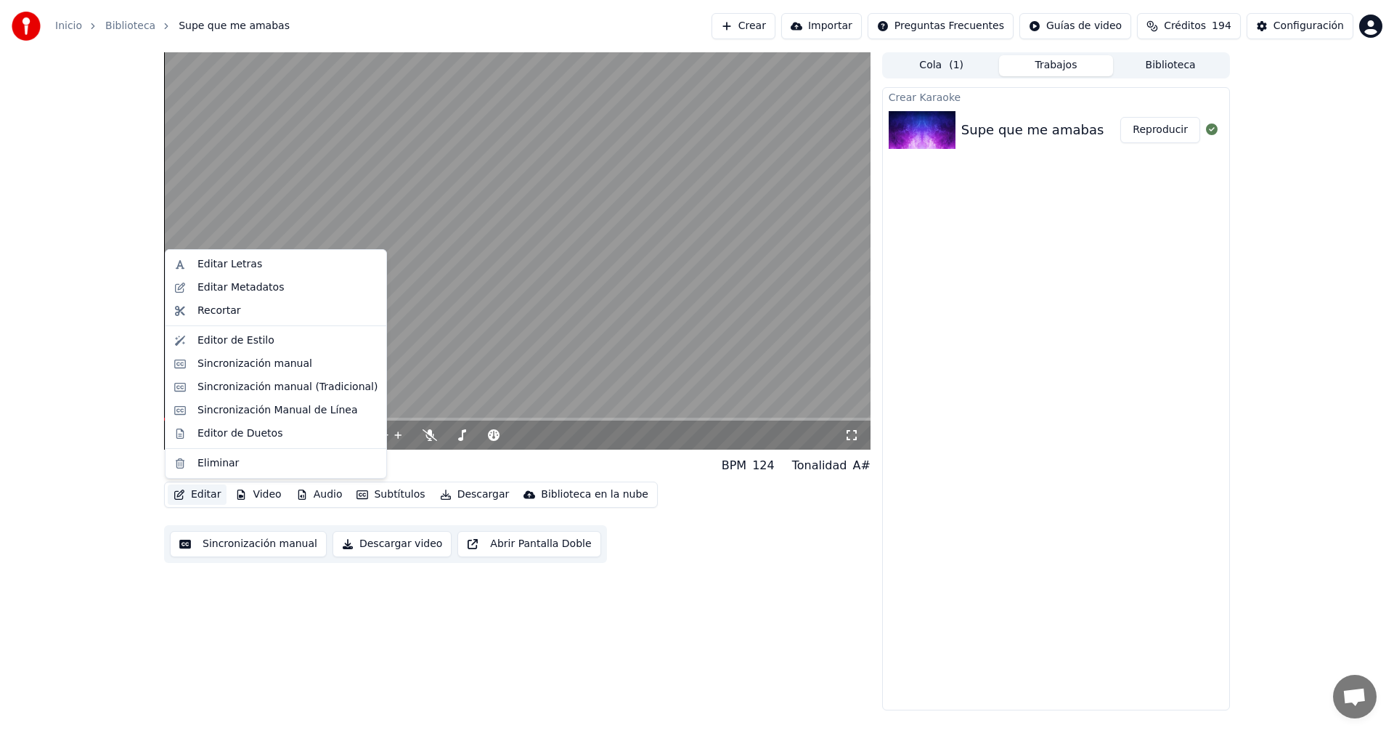
click at [194, 491] on button "Editar" at bounding box center [197, 494] width 59 height 20
click at [211, 343] on div "Editor de Estilo" at bounding box center [236, 340] width 77 height 15
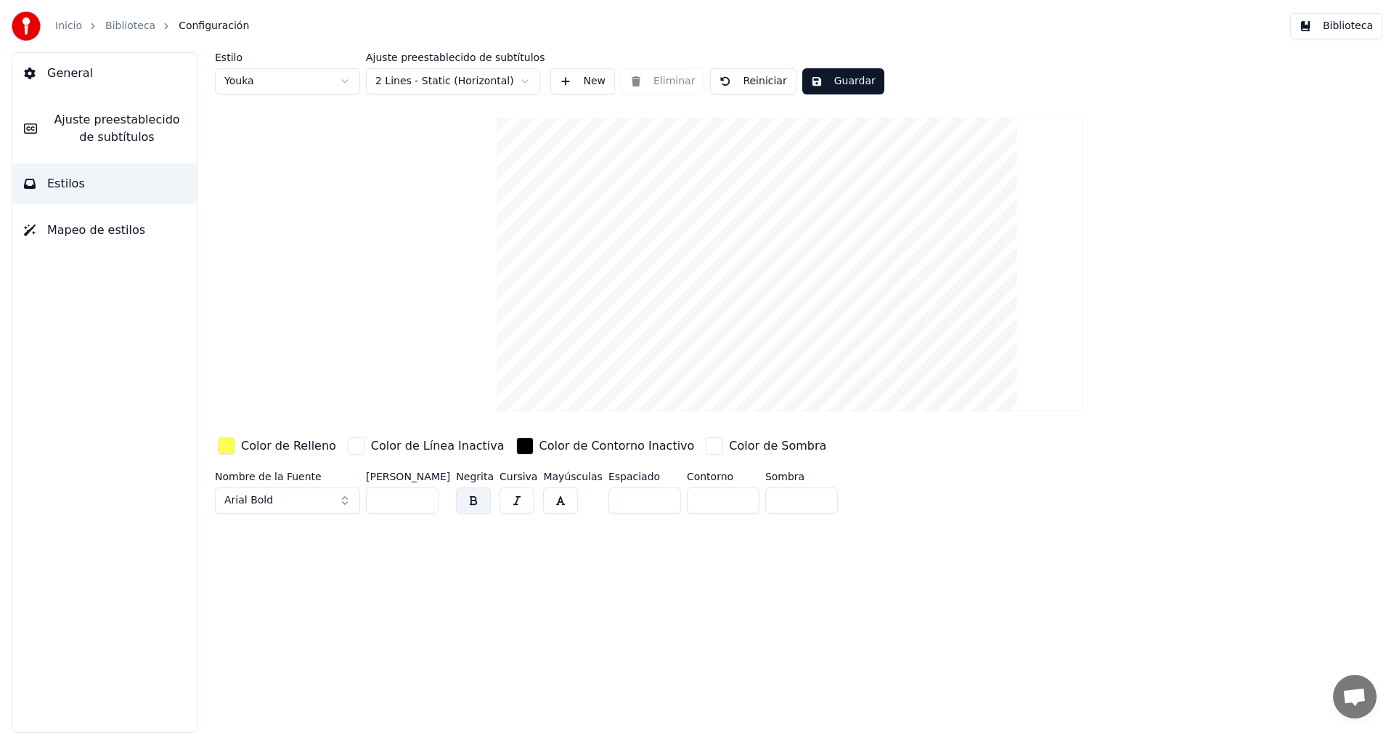
click at [228, 452] on div "button" at bounding box center [226, 445] width 17 height 17
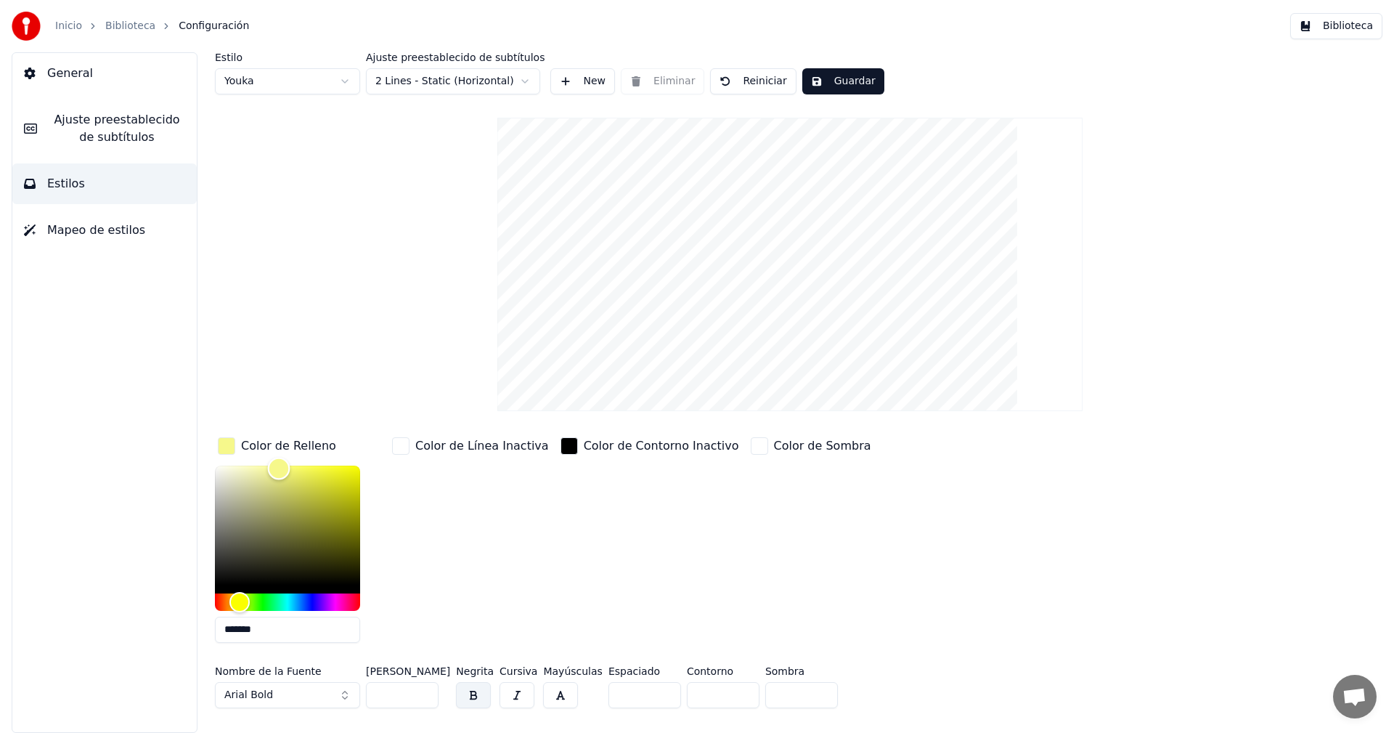
type input "*******"
drag, startPoint x: 310, startPoint y: 468, endPoint x: 205, endPoint y: 458, distance: 105.7
click at [205, 458] on div "Color" at bounding box center [215, 465] width 23 height 23
click at [423, 492] on div "Color de Línea Inactiva" at bounding box center [470, 544] width 163 height 220
click at [228, 446] on div "button" at bounding box center [226, 445] width 17 height 17
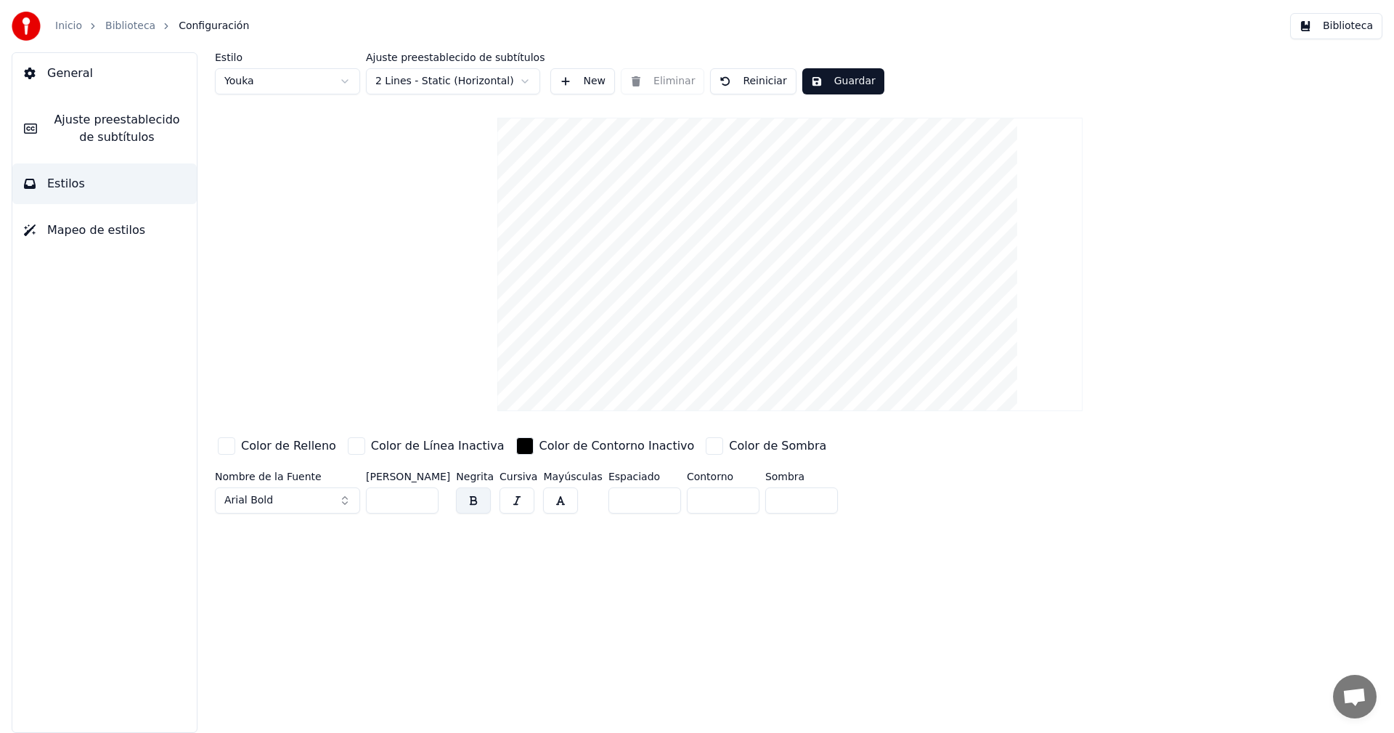
click at [422, 497] on input "***" at bounding box center [402, 500] width 73 height 26
type input "***"
click at [422, 497] on input "***" at bounding box center [402, 500] width 73 height 26
click at [123, 127] on span "Ajuste preestablecido de subtítulos" at bounding box center [117, 128] width 137 height 35
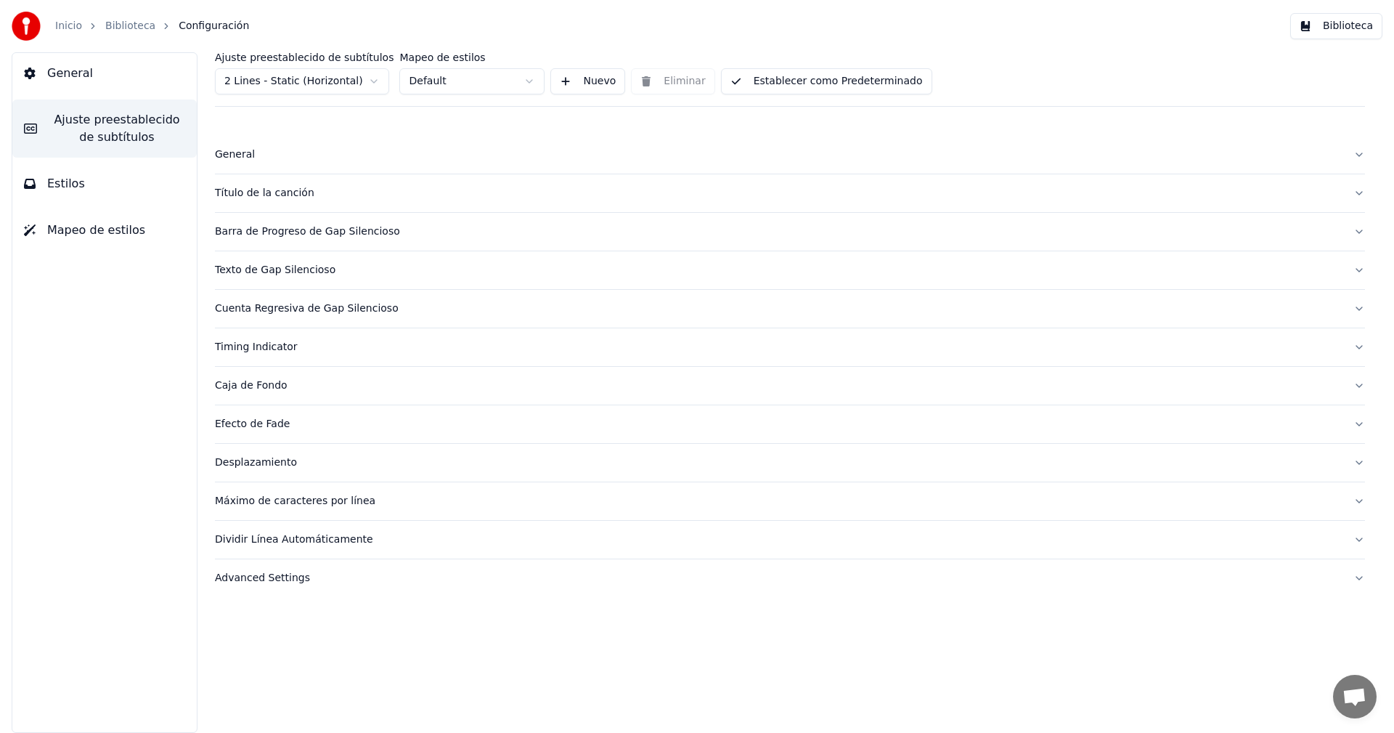
click at [237, 155] on div "General" at bounding box center [778, 154] width 1127 height 15
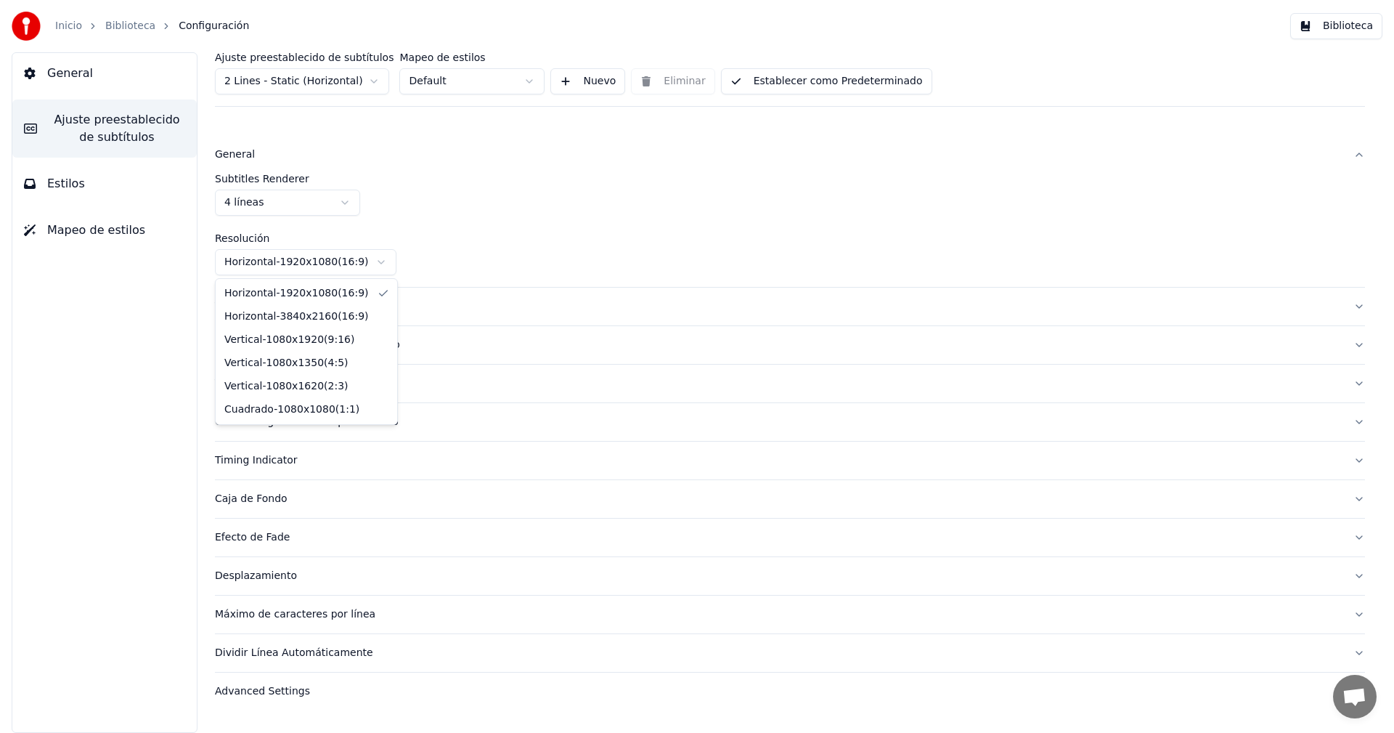
click at [381, 266] on html "Inicio Biblioteca Configuración Biblioteca General Ajuste preestablecido de sub…" at bounding box center [697, 366] width 1394 height 733
click at [429, 242] on html "Inicio Biblioteca Configuración Biblioteca General Ajuste preestablecido de sub…" at bounding box center [697, 366] width 1394 height 733
click at [237, 154] on div "General" at bounding box center [778, 154] width 1127 height 15
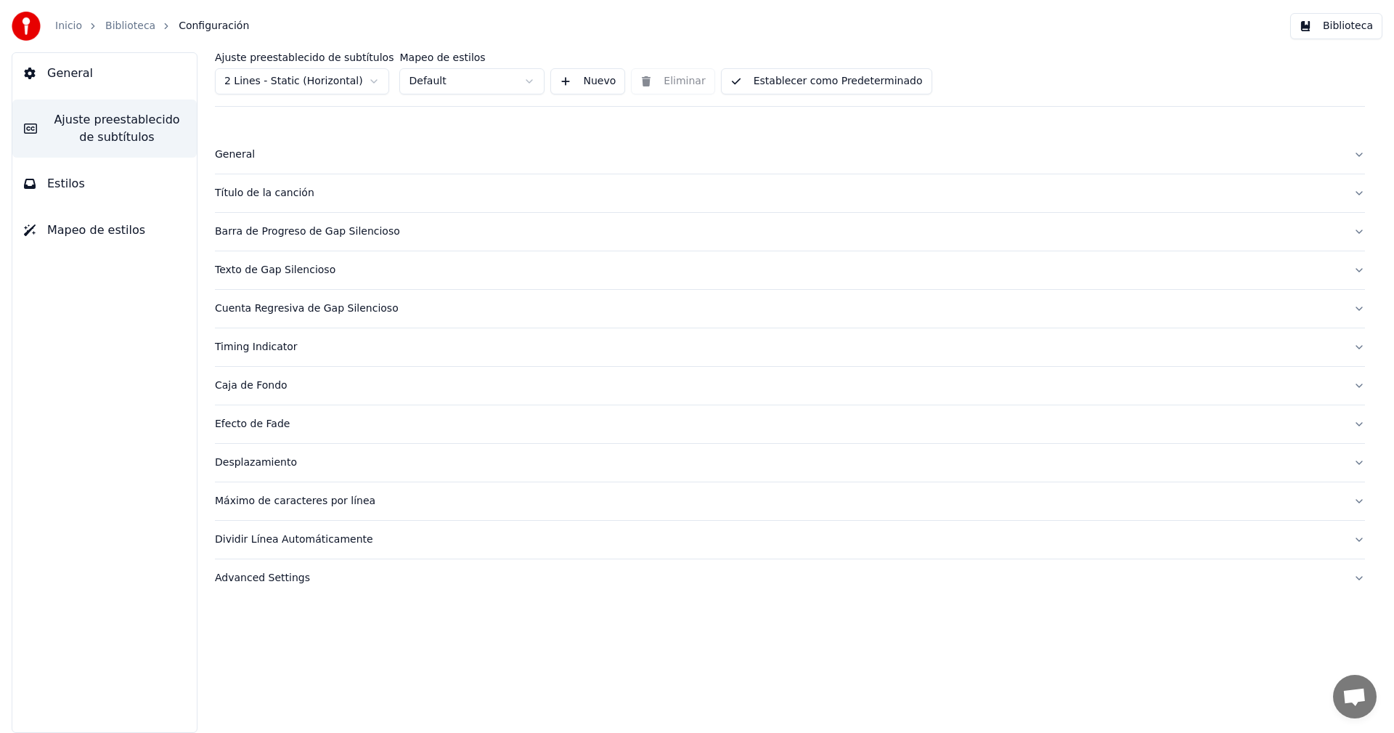
click at [254, 194] on div "Título de la canción" at bounding box center [778, 193] width 1127 height 15
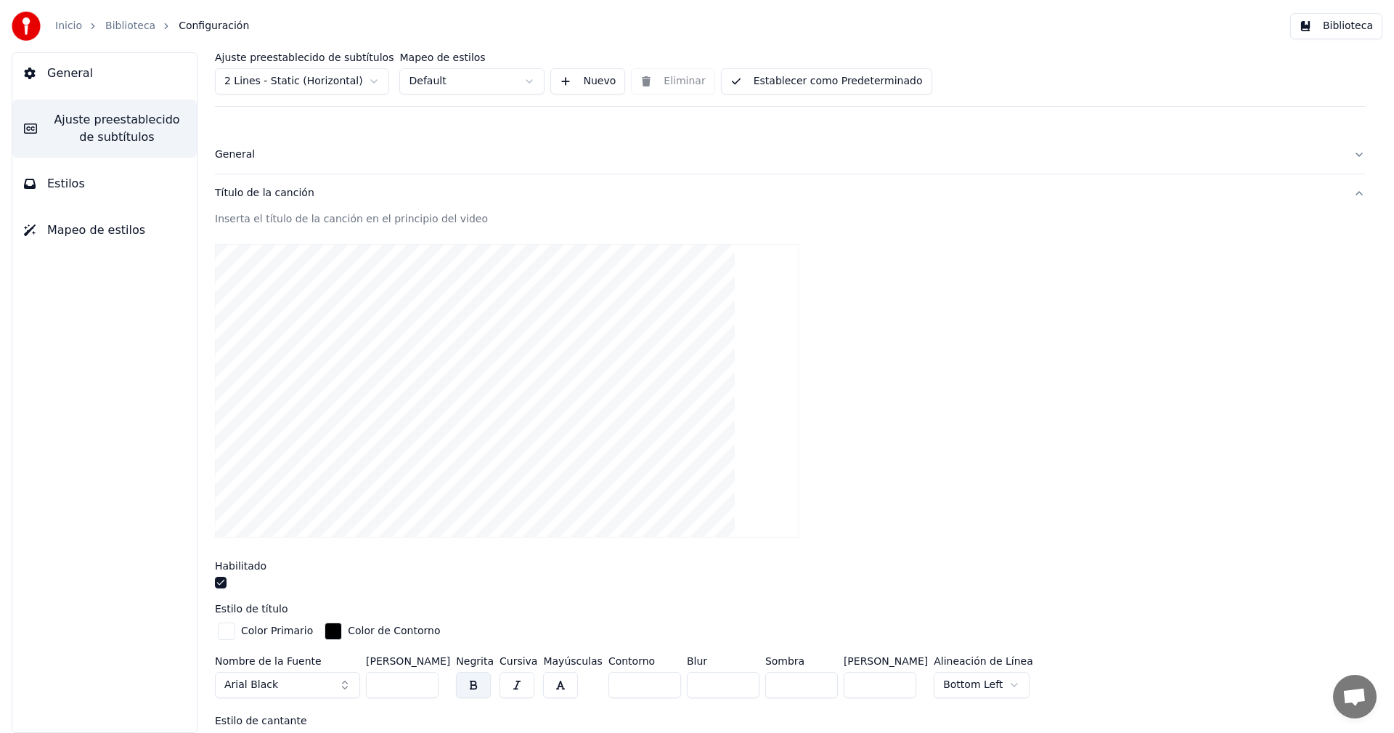
click at [254, 194] on div "Título de la canción" at bounding box center [778, 193] width 1127 height 15
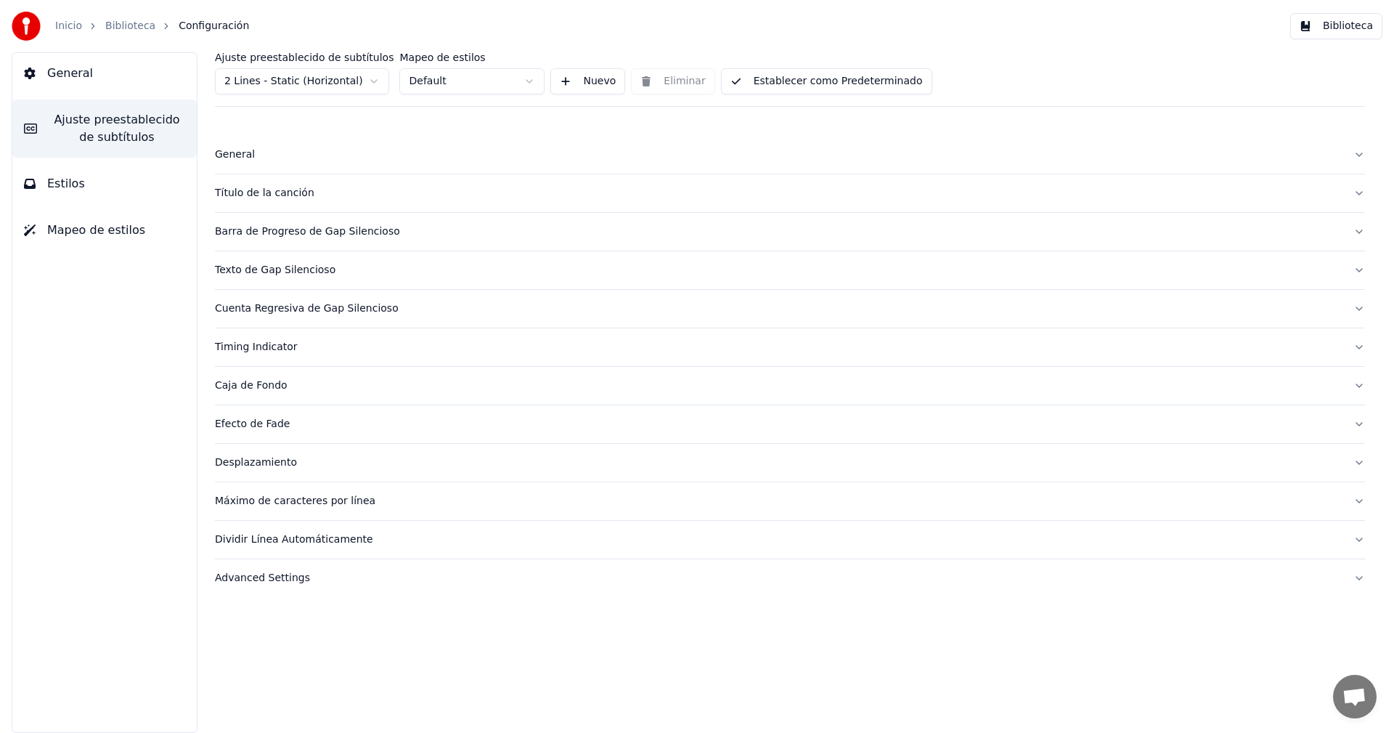
click at [259, 235] on div "Barra de Progreso de Gap Silencioso" at bounding box center [778, 231] width 1127 height 15
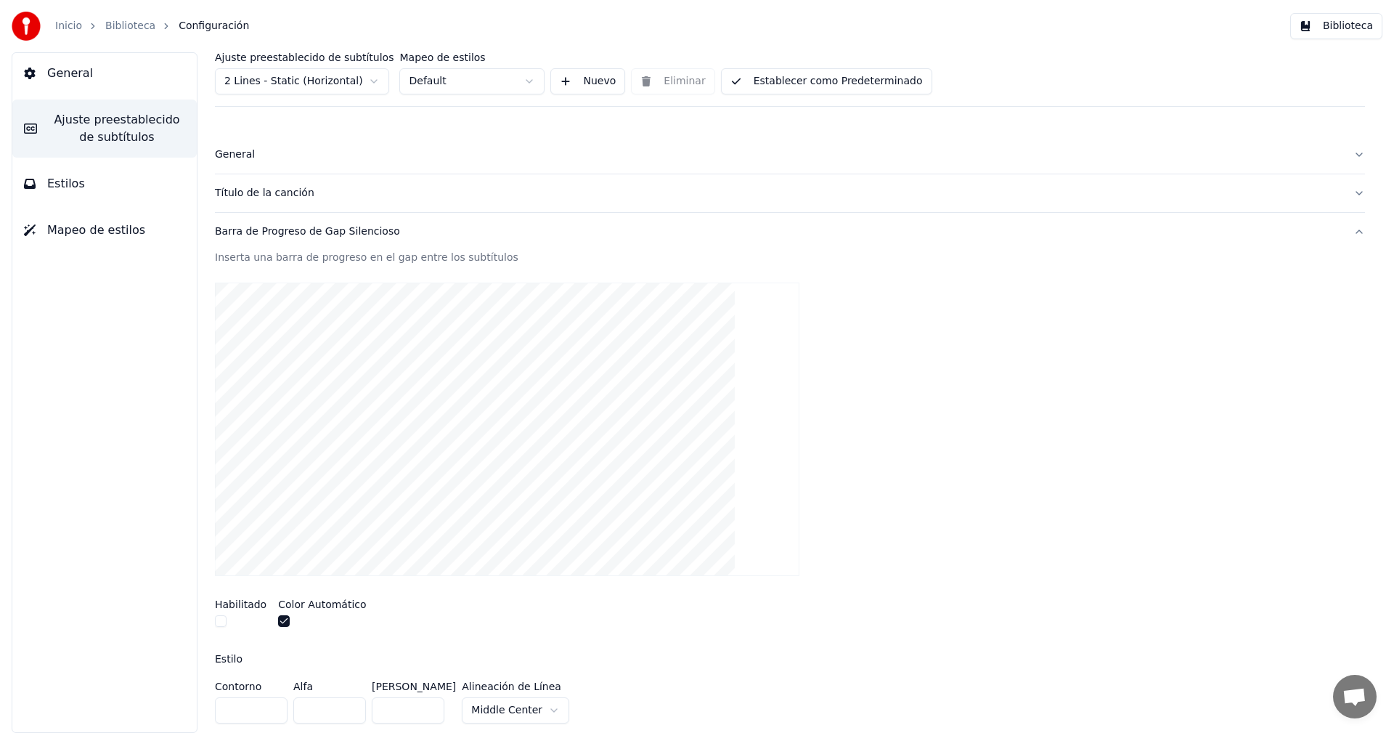
click at [294, 236] on div "Barra de Progreso de Gap Silencioso" at bounding box center [778, 231] width 1127 height 15
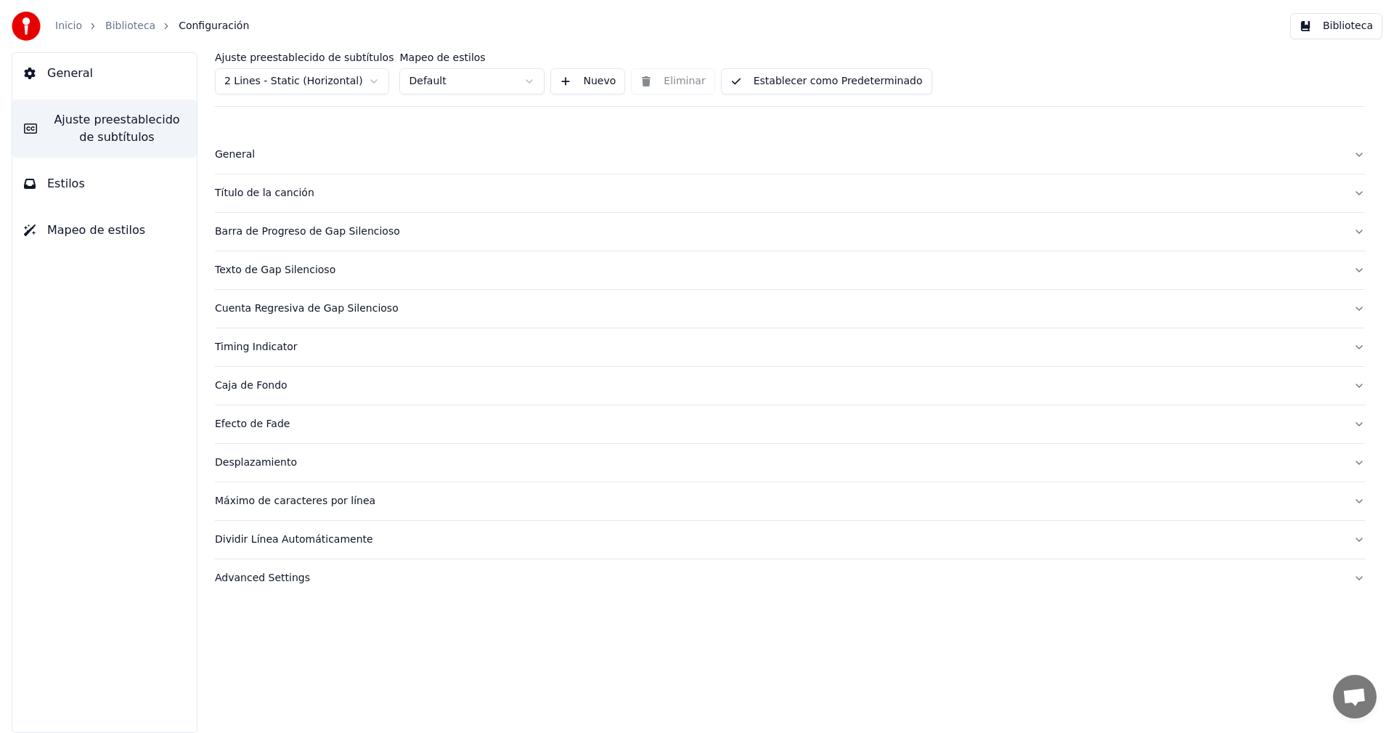
click at [274, 275] on div "Texto de Gap Silencioso" at bounding box center [778, 270] width 1127 height 15
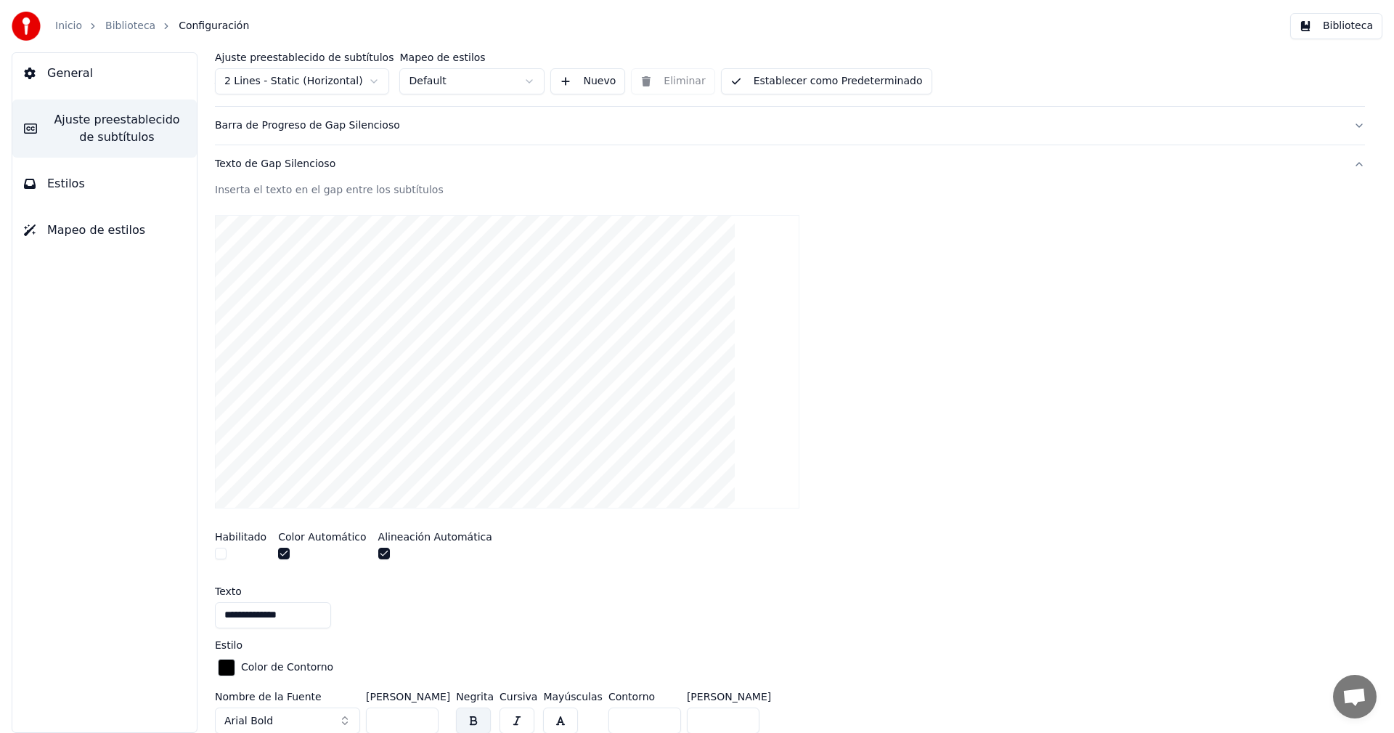
scroll to position [73, 0]
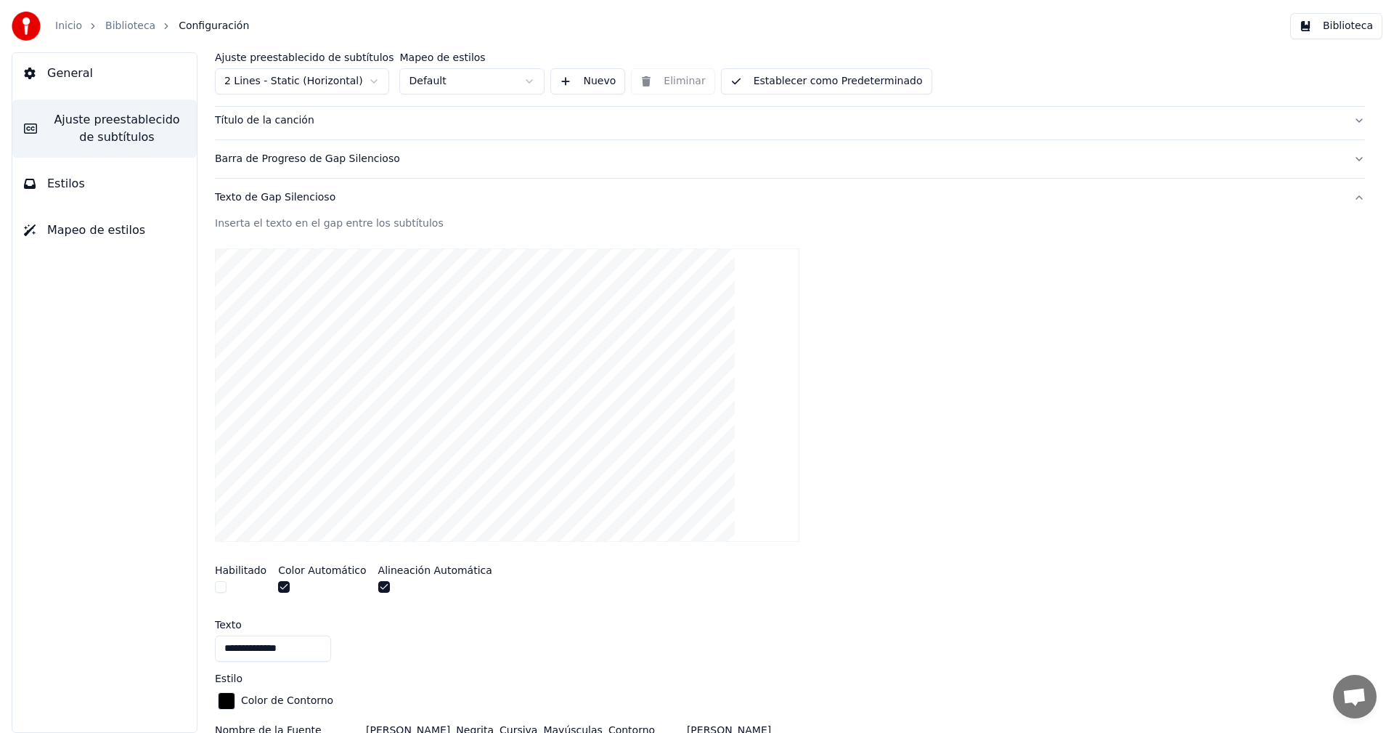
click at [306, 203] on div "Texto de Gap Silencioso" at bounding box center [778, 197] width 1127 height 15
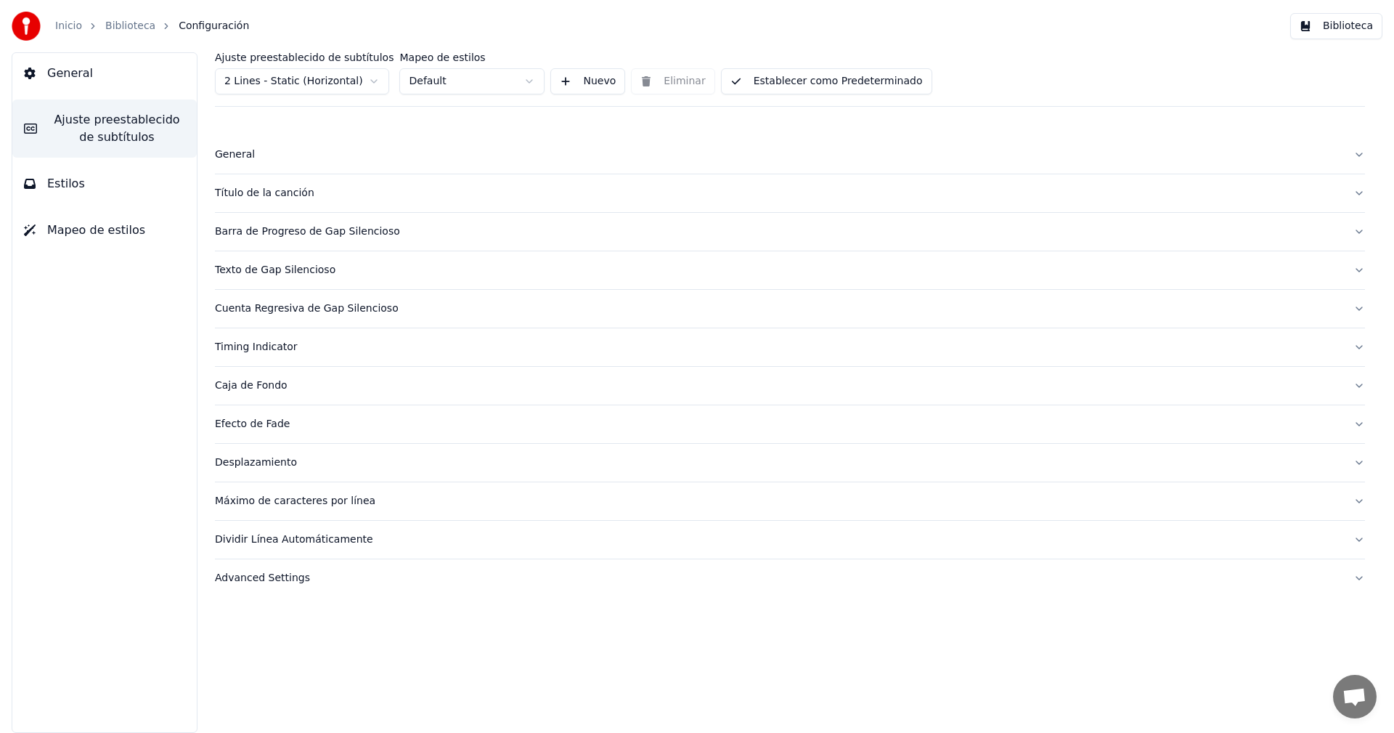
click at [260, 312] on div "Cuenta Regresiva de Gap Silencioso" at bounding box center [778, 308] width 1127 height 15
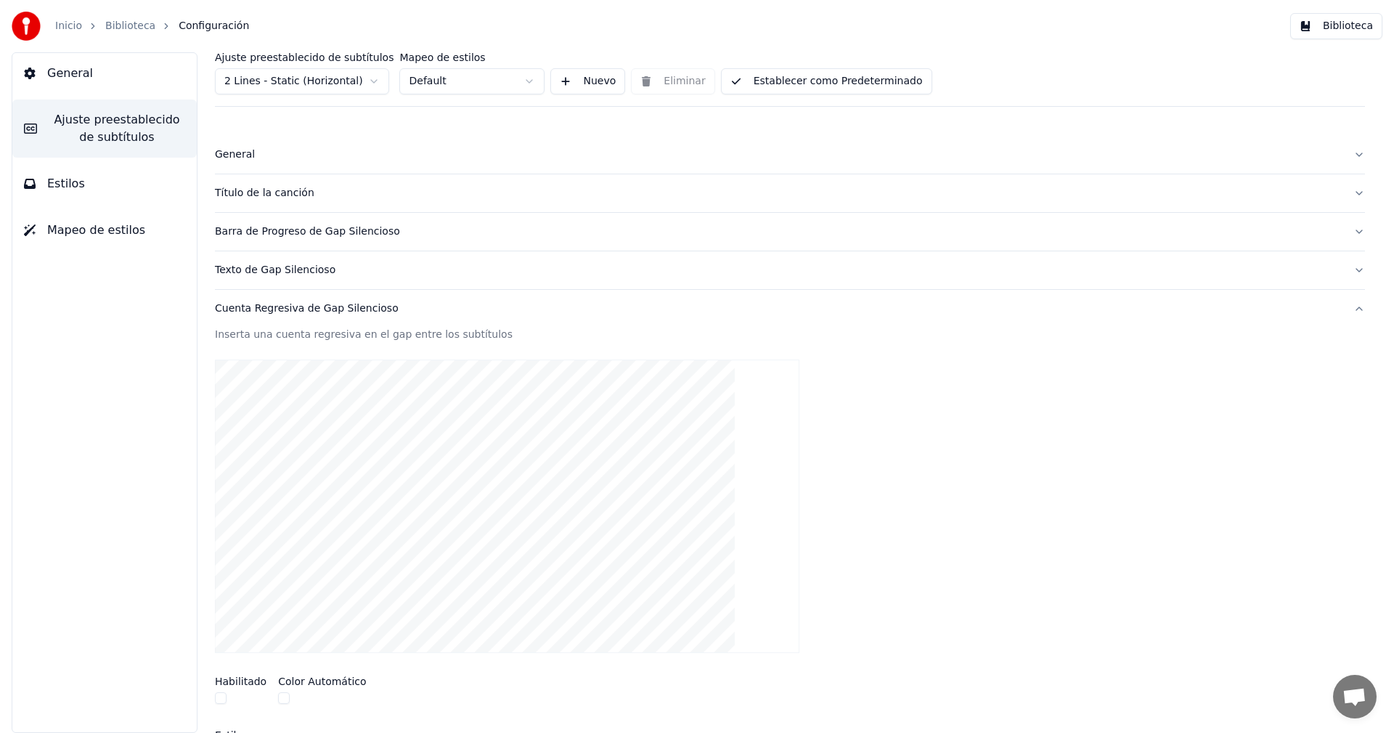
click at [286, 308] on div "Cuenta Regresiva de Gap Silencioso" at bounding box center [778, 308] width 1127 height 15
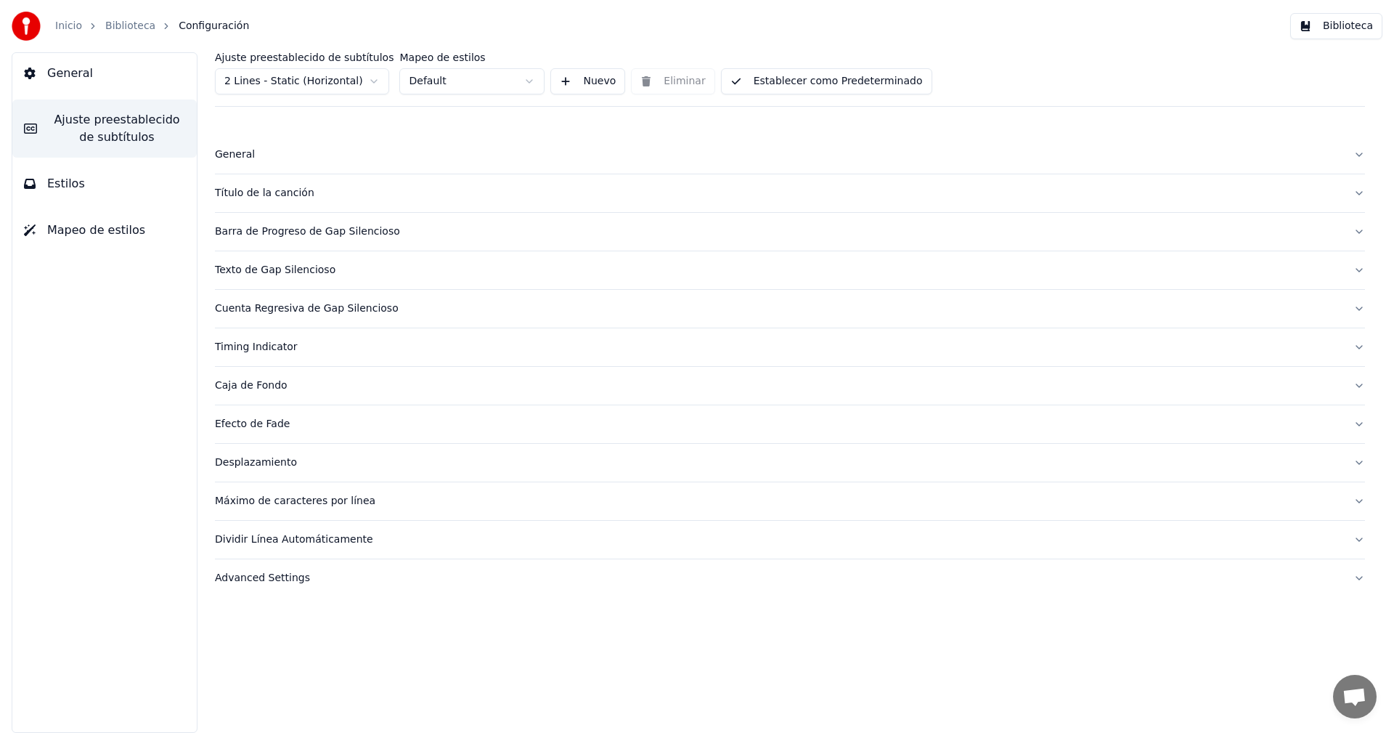
click at [262, 349] on div "Timing Indicator" at bounding box center [778, 347] width 1127 height 15
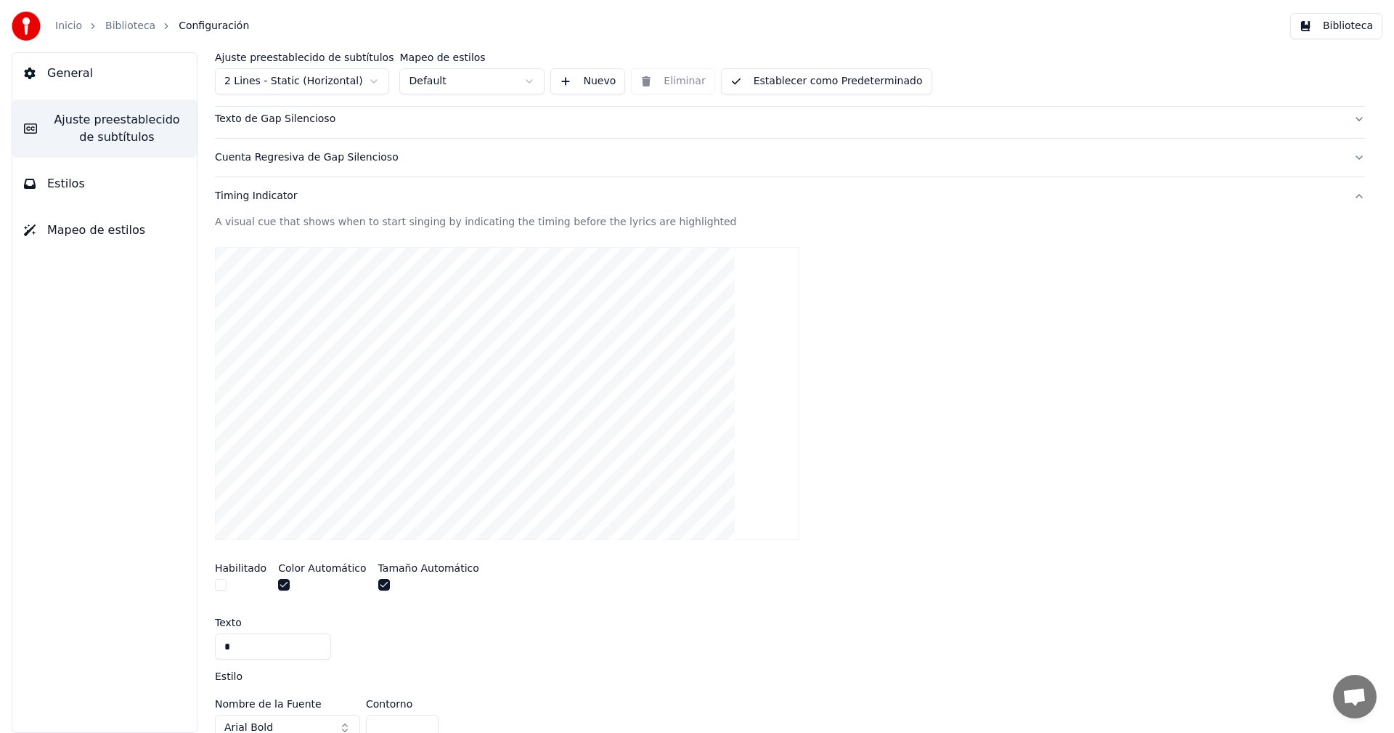
scroll to position [145, 0]
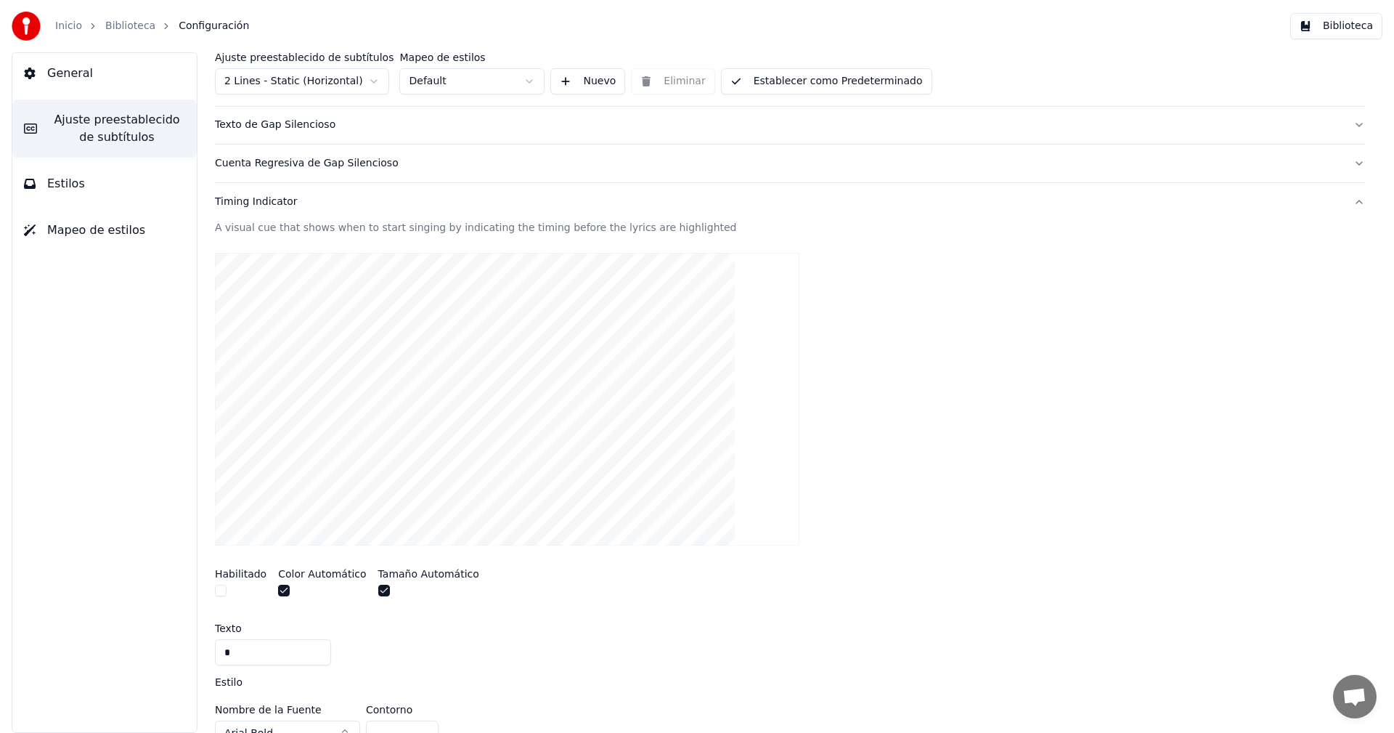
click at [248, 200] on div "Timing Indicator" at bounding box center [778, 202] width 1127 height 15
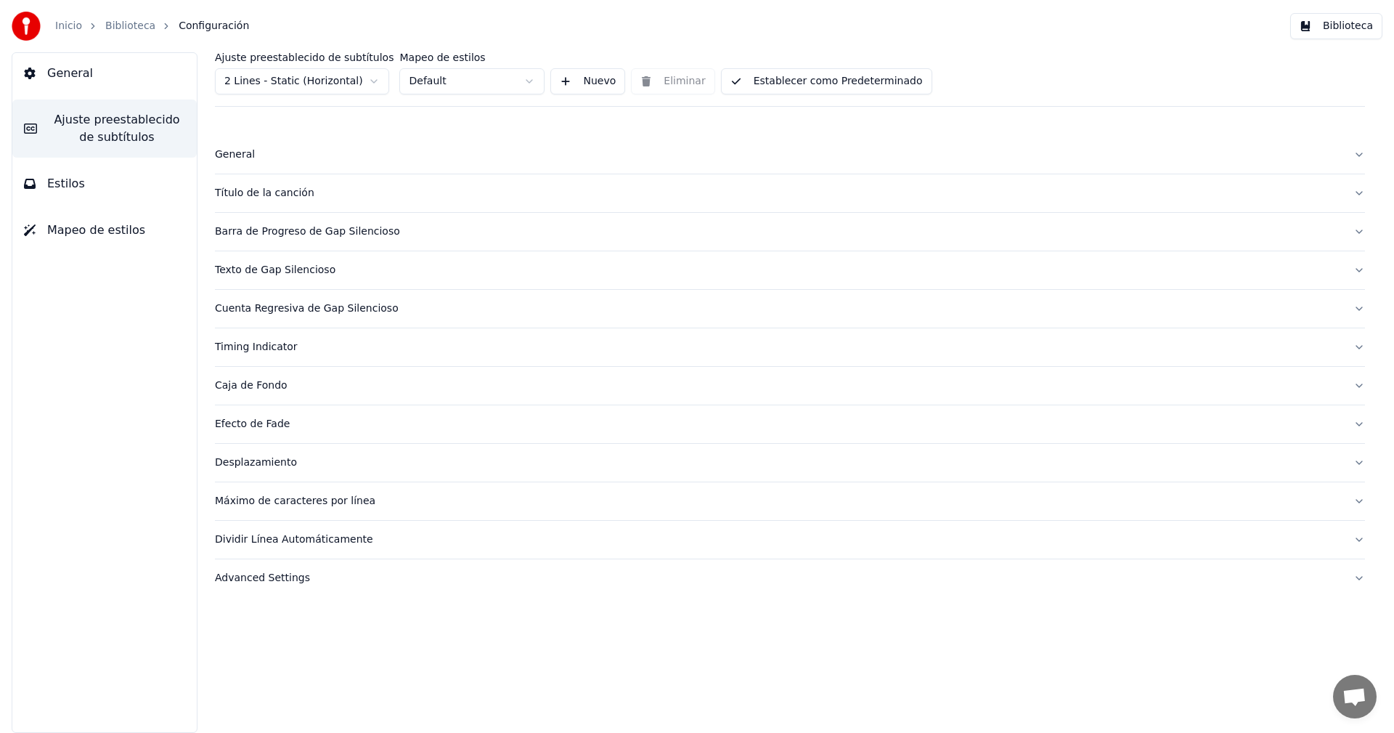
click at [253, 427] on div "Efecto de Fade" at bounding box center [778, 424] width 1127 height 15
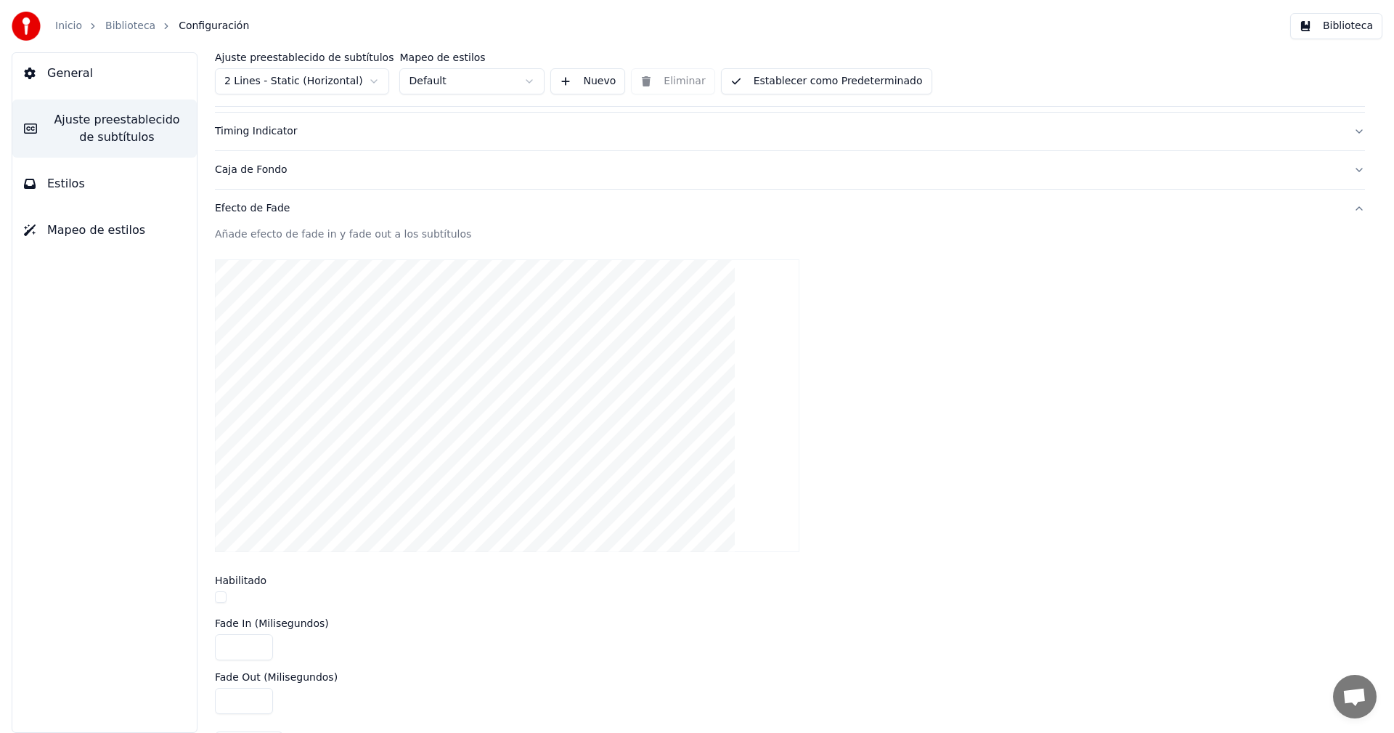
scroll to position [145, 0]
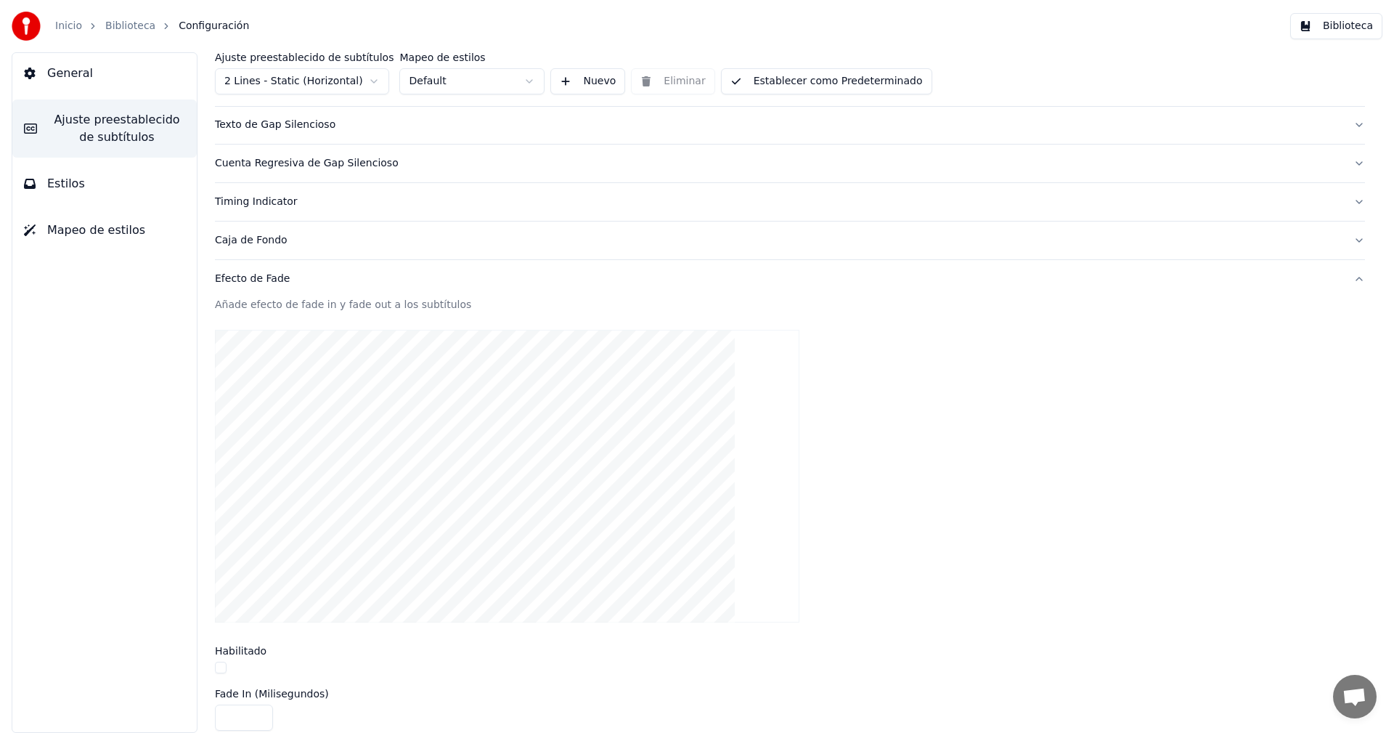
click at [232, 281] on div "Efecto de Fade" at bounding box center [778, 279] width 1127 height 15
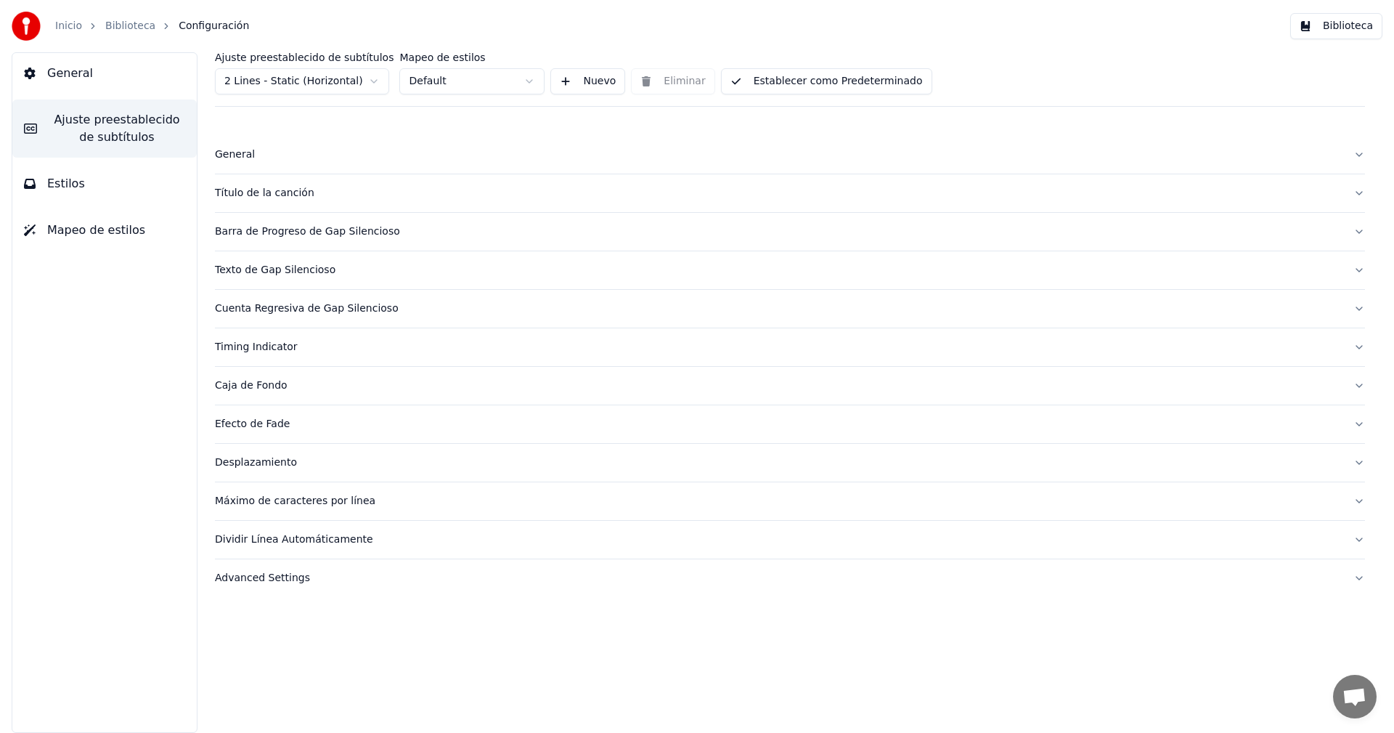
click at [271, 502] on div "Máximo de caracteres por línea" at bounding box center [778, 501] width 1127 height 15
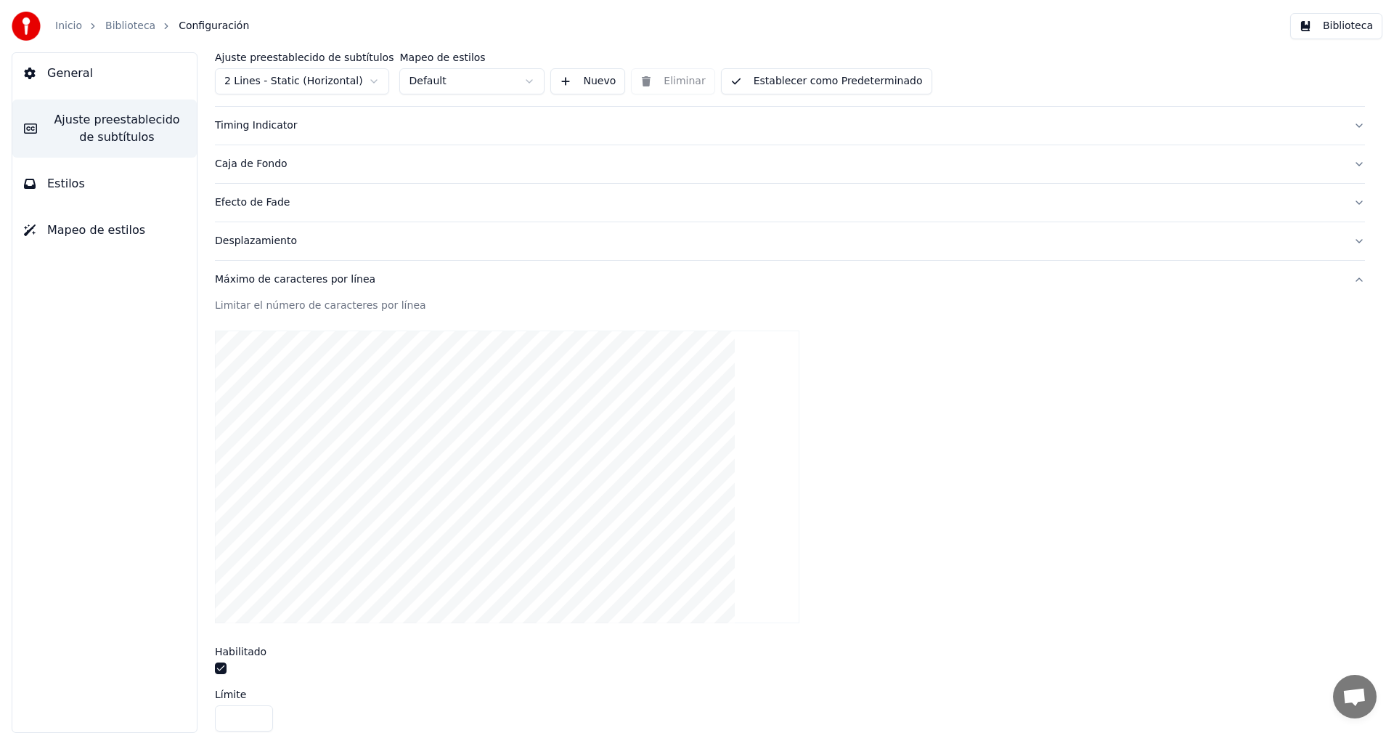
scroll to position [218, 0]
click at [238, 288] on div "Máximo de caracteres por línea" at bounding box center [778, 283] width 1127 height 15
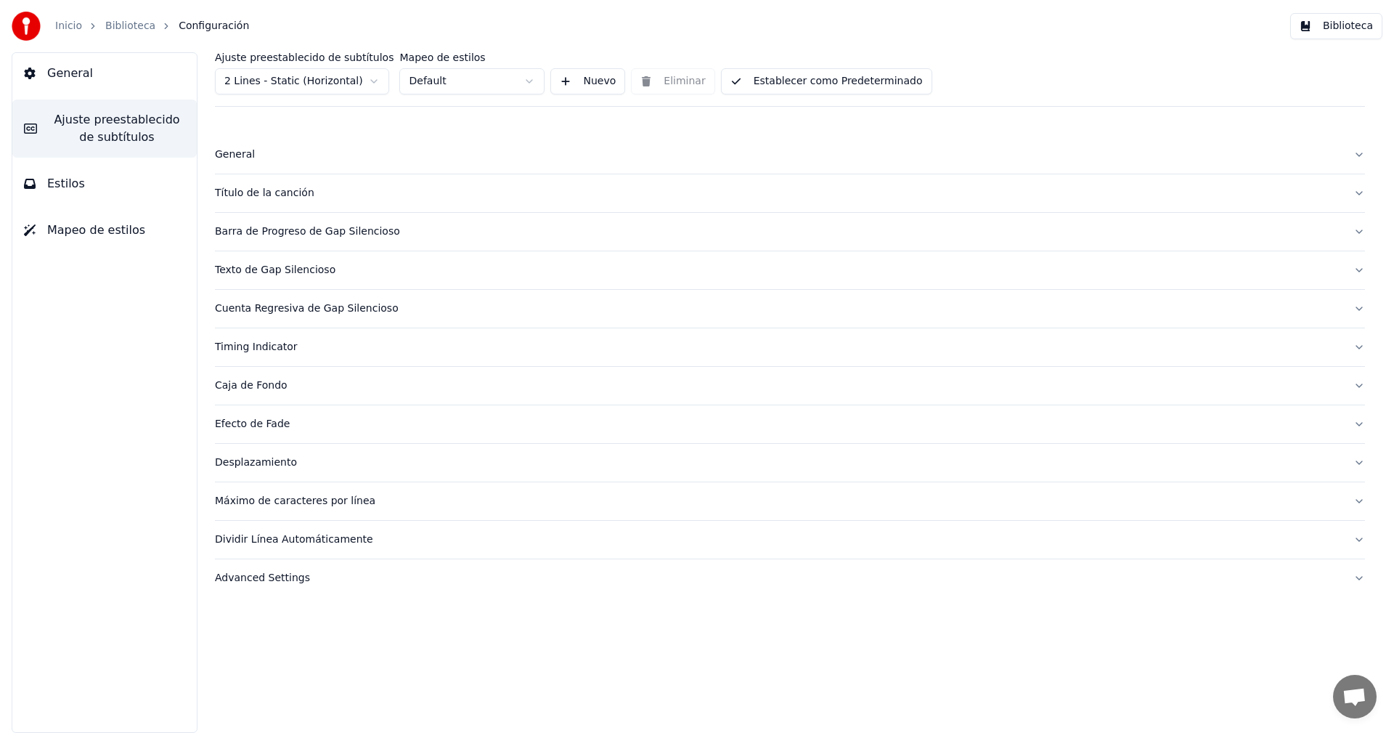
click at [72, 186] on span "Estilos" at bounding box center [66, 183] width 38 height 17
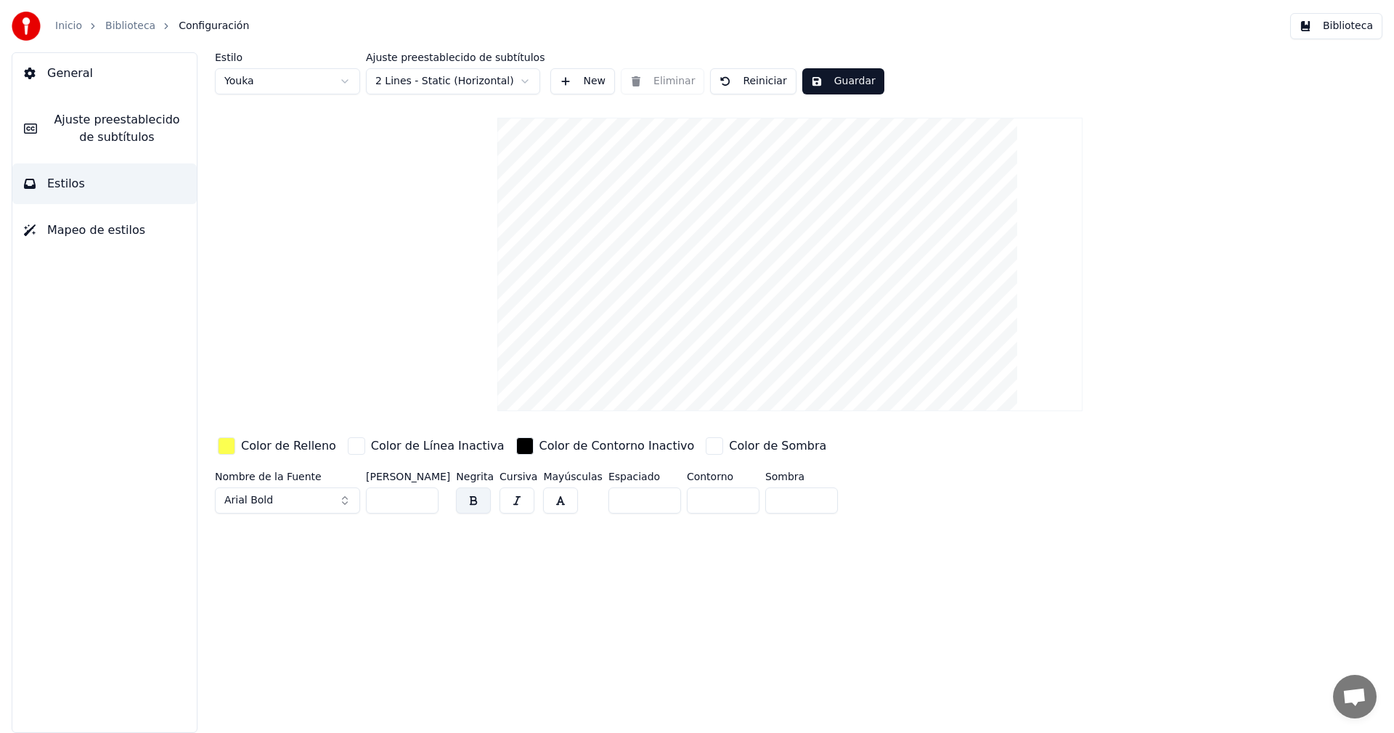
click at [229, 447] on div "button" at bounding box center [226, 445] width 17 height 17
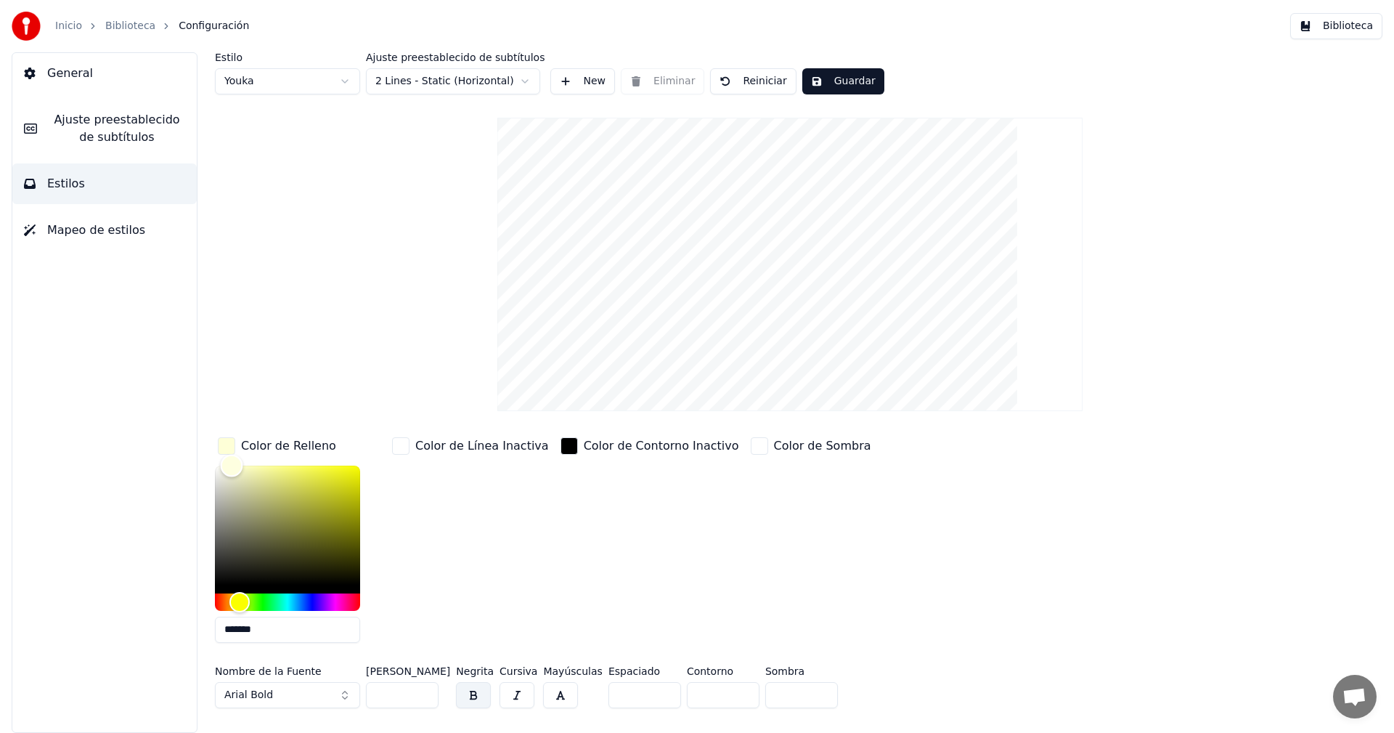
type input "*******"
drag, startPoint x: 313, startPoint y: 465, endPoint x: 184, endPoint y: 443, distance: 130.4
click at [187, 444] on div "Estilo Youka Ajuste preestablecido de subtítulos 2 Lines - Static (Horizontal) …" at bounding box center [790, 392] width 1208 height 680
click at [227, 444] on div "button" at bounding box center [226, 445] width 17 height 17
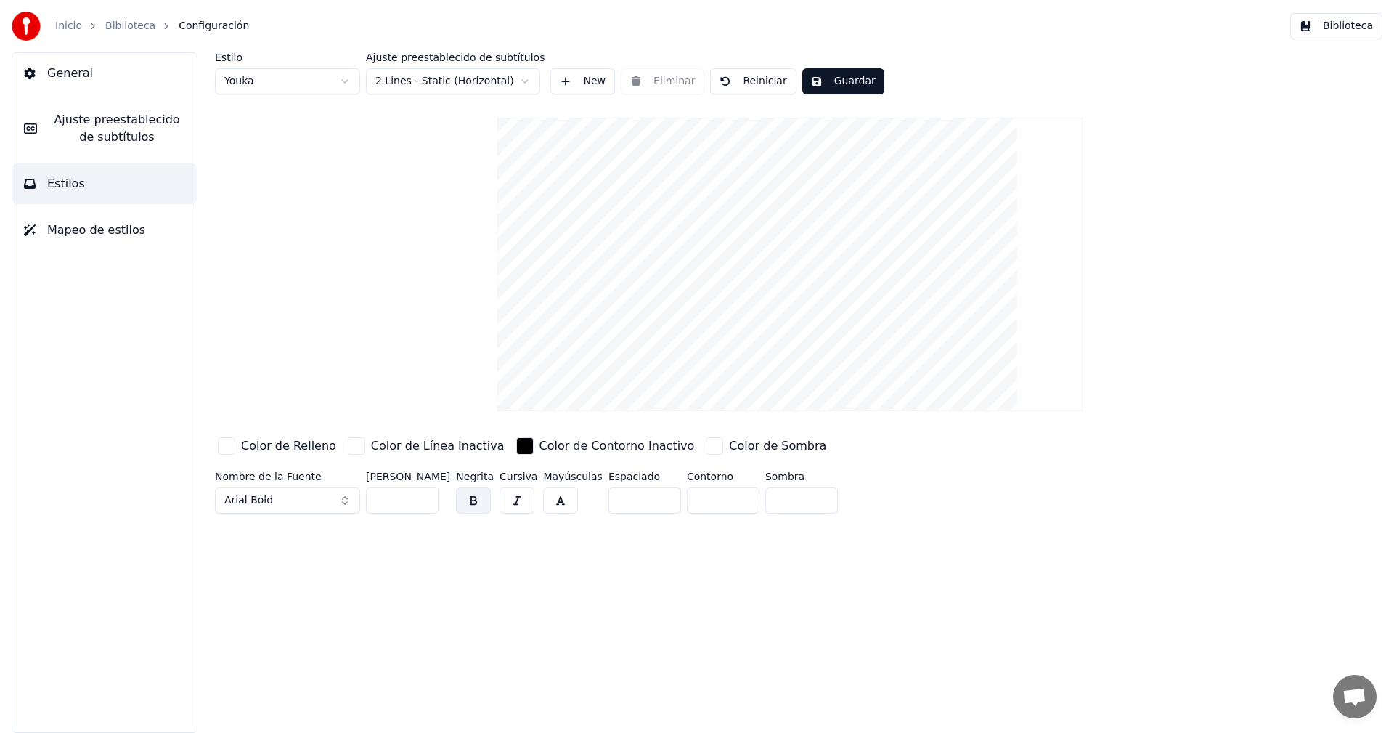
click at [825, 83] on button "Guardar" at bounding box center [843, 81] width 82 height 26
click at [423, 495] on input "***" at bounding box center [402, 500] width 73 height 26
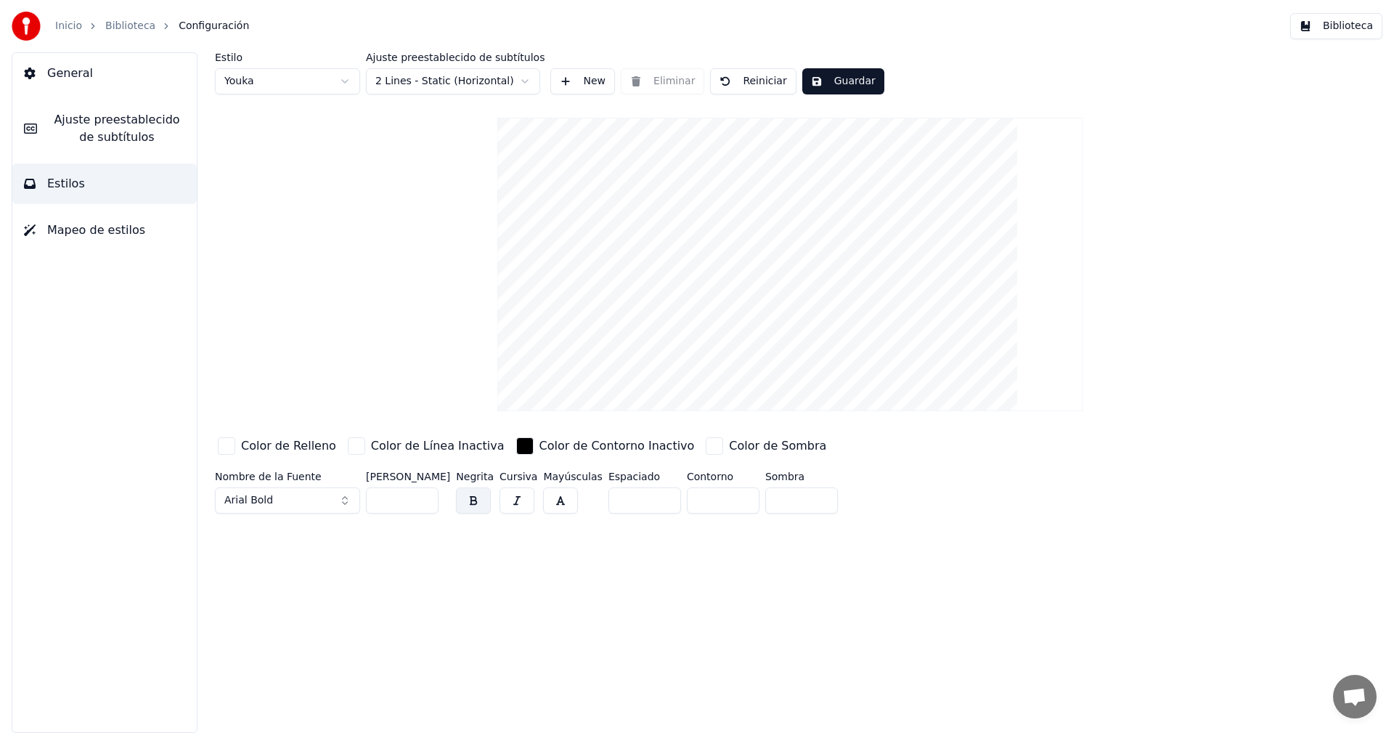
click at [424, 495] on input "***" at bounding box center [402, 500] width 73 height 26
type input "***"
click at [424, 494] on input "***" at bounding box center [402, 500] width 73 height 26
click at [828, 81] on button "Guardar" at bounding box center [843, 81] width 82 height 26
click at [1344, 31] on button "Biblioteca" at bounding box center [1336, 26] width 92 height 26
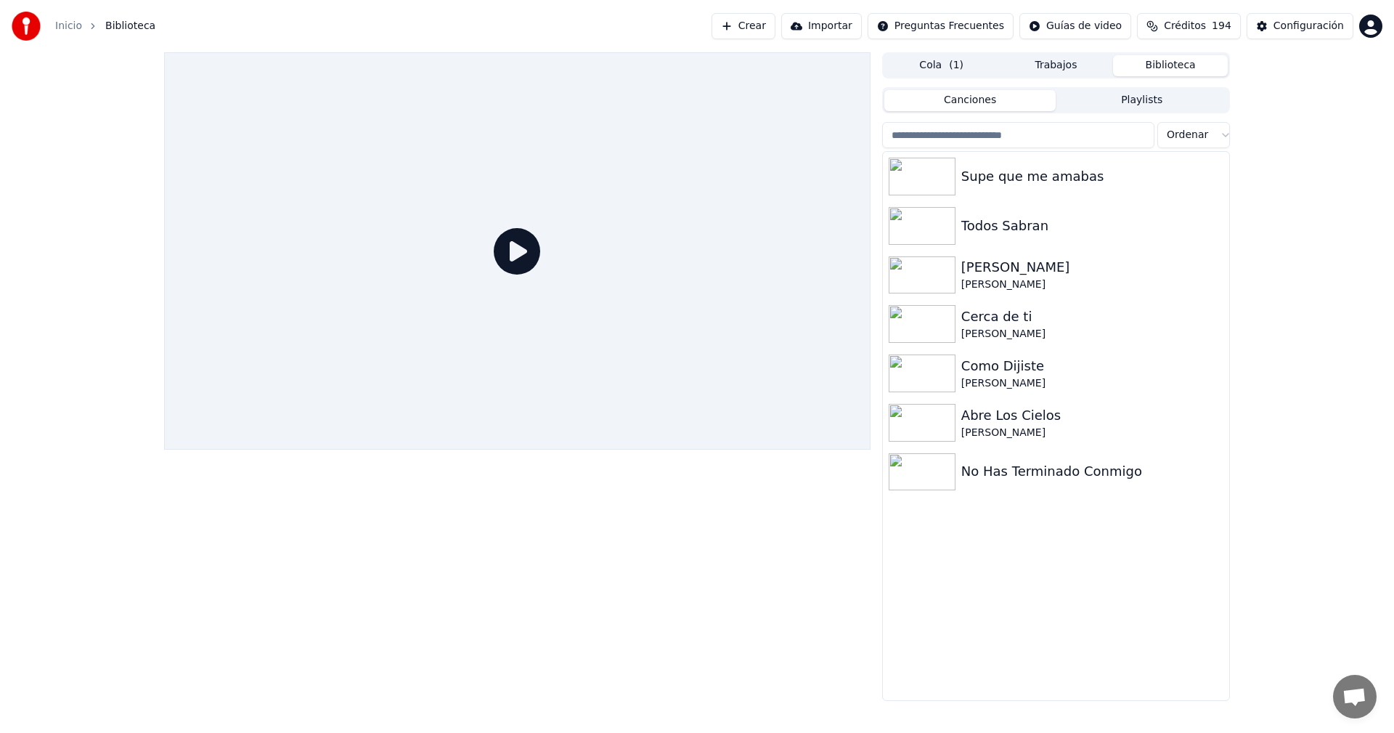
click at [518, 254] on icon at bounding box center [517, 251] width 46 height 46
click at [1007, 168] on div "Supe que me amabas" at bounding box center [1085, 176] width 248 height 20
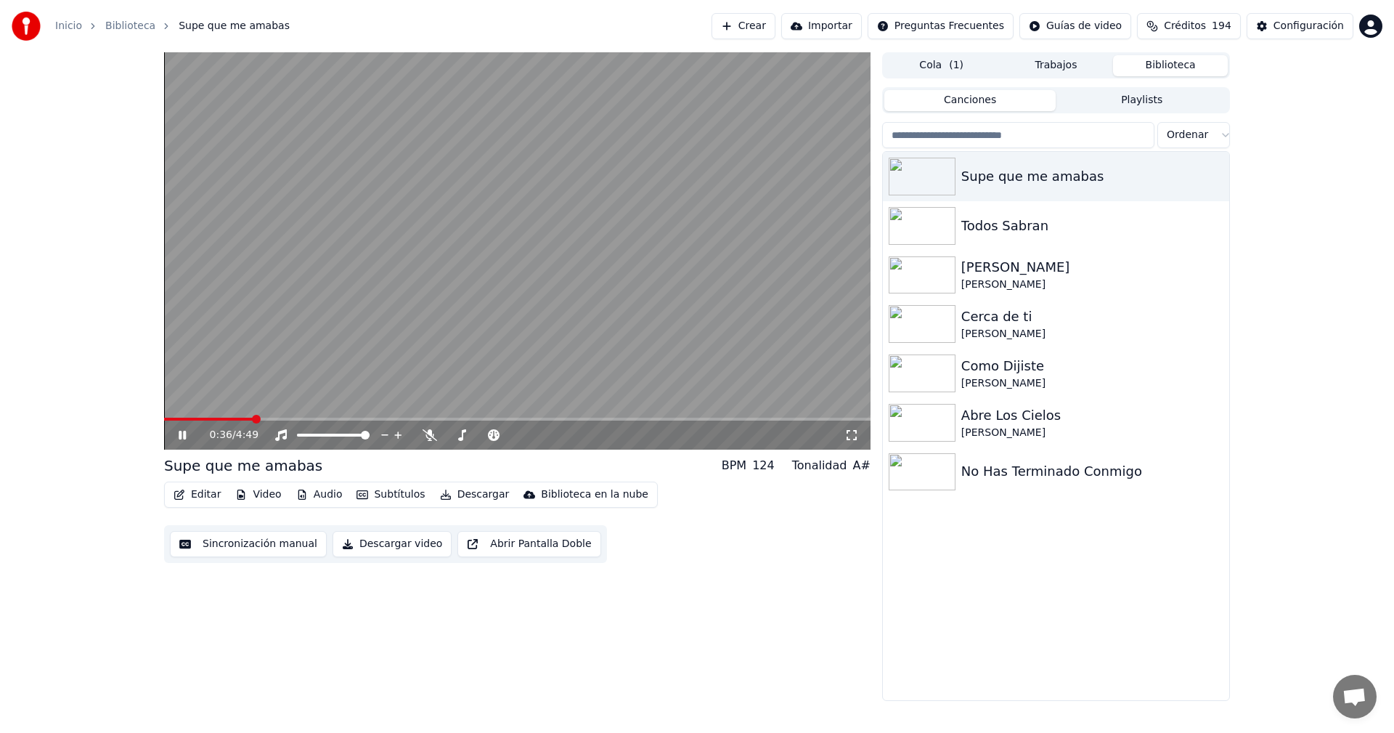
click at [179, 438] on icon at bounding box center [193, 435] width 34 height 12
click at [180, 439] on icon at bounding box center [182, 435] width 9 height 10
click at [179, 434] on icon at bounding box center [182, 435] width 7 height 9
click at [164, 419] on span at bounding box center [168, 419] width 9 height 9
click at [180, 434] on icon at bounding box center [182, 435] width 9 height 10
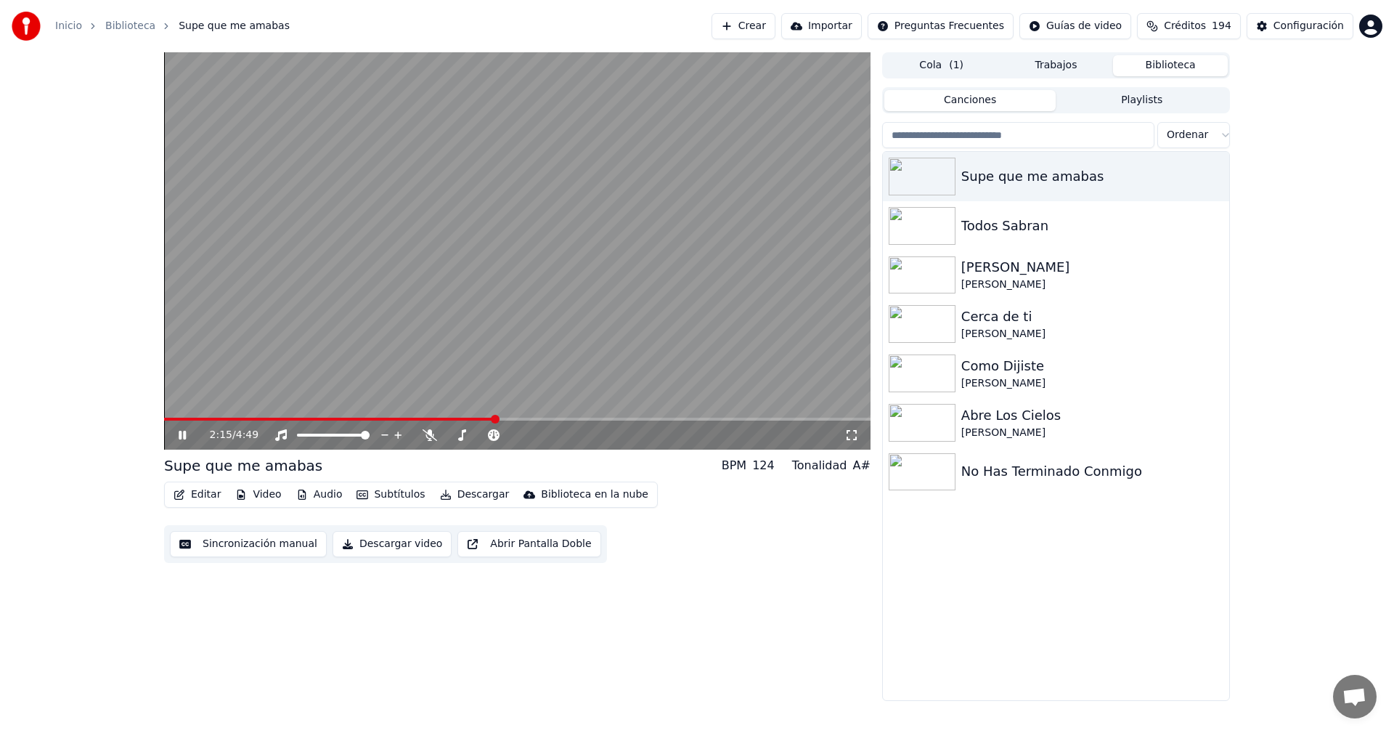
click at [183, 439] on icon at bounding box center [193, 435] width 34 height 12
click at [385, 549] on button "Descargar video" at bounding box center [392, 544] width 119 height 26
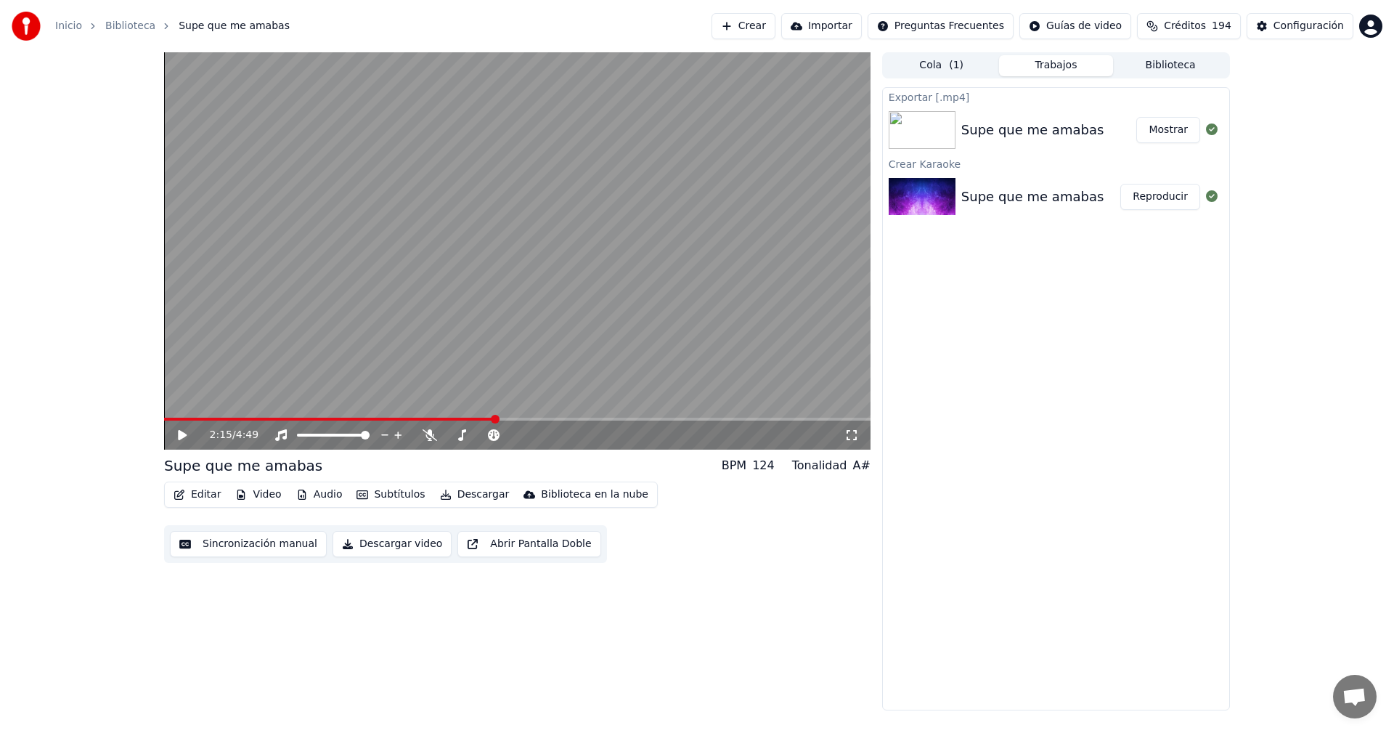
click at [1178, 129] on button "Mostrar" at bounding box center [1168, 130] width 64 height 26
click at [1196, 21] on span "Créditos" at bounding box center [1185, 26] width 42 height 15
click at [1322, 329] on div "2:15 / 4:49 Supe que me amabas BPM 124 Tonalidad A# Editar Video Audio Subtítul…" at bounding box center [697, 381] width 1394 height 658
